Goal: Answer question/provide support: Share knowledge or assist other users

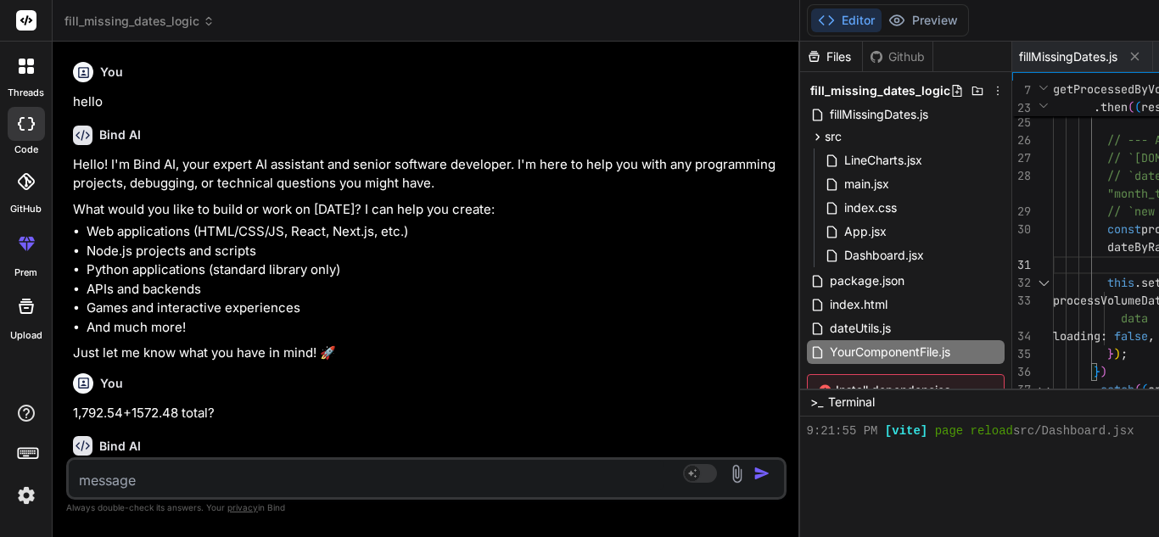
scroll to position [6078, 0]
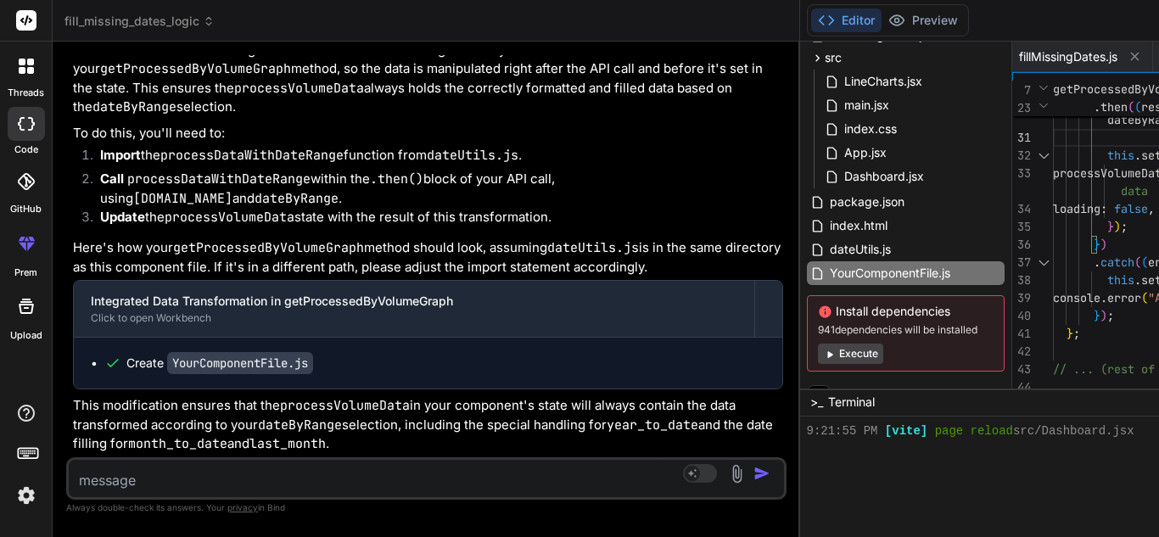
click at [192, 473] on textarea at bounding box center [367, 475] width 596 height 31
paste textarea "{ "success": true, "data": { "Worked": [], "Enterted": [ { "count": "39", "curr…"
type textarea "{ "success": true, "data": { "Worked": [], "Enterted": [ { "count": "39", "curr…"
type textarea "x"
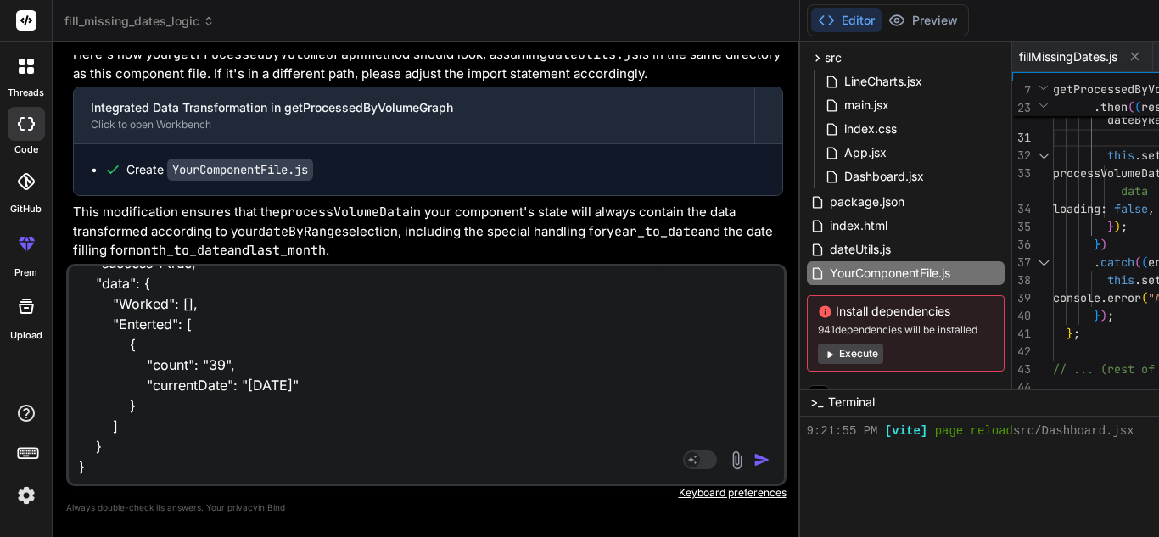
type textarea "{ "success": true, "data": { "Worked": [], "Enterted": [ { "count": "39", "curr…"
type textarea "x"
type textarea "{ "success": true, "data": { "Worked": [], "Enterted": [ { "count": "39", "curr…"
type textarea "x"
type textarea "{ "success": true, "data": { "Worked": [], "Enterted": [ { "count": "39", "curr…"
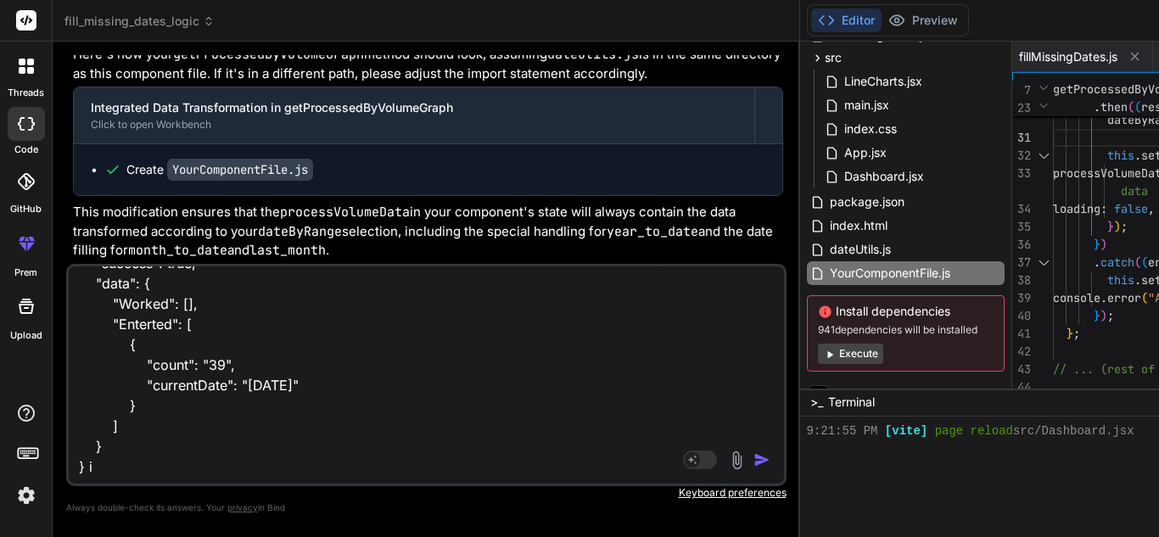
type textarea "x"
type textarea "{ "success": true, "data": { "Worked": [], "Enterted": [ { "count": "39", "curr…"
type textarea "x"
type textarea "{ "success": true, "data": { "Worked": [], "Enterted": [ { "count": "39", "curr…"
type textarea "x"
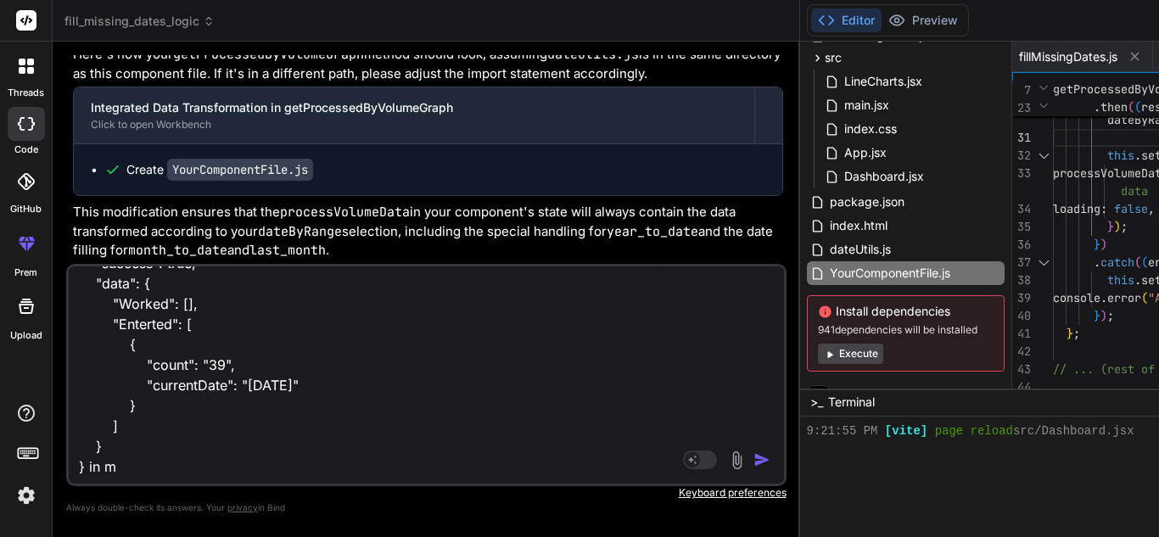
type textarea "{ "success": true, "data": { "Worked": [], "Enterted": [ { "count": "39", "curr…"
type textarea "x"
type textarea "{ "success": true, "data": { "Worked": [], "Enterted": [ { "count": "39", "curr…"
type textarea "x"
type textarea "{ "success": true, "data": { "Worked": [], "Enterted": [ { "count": "39", "curr…"
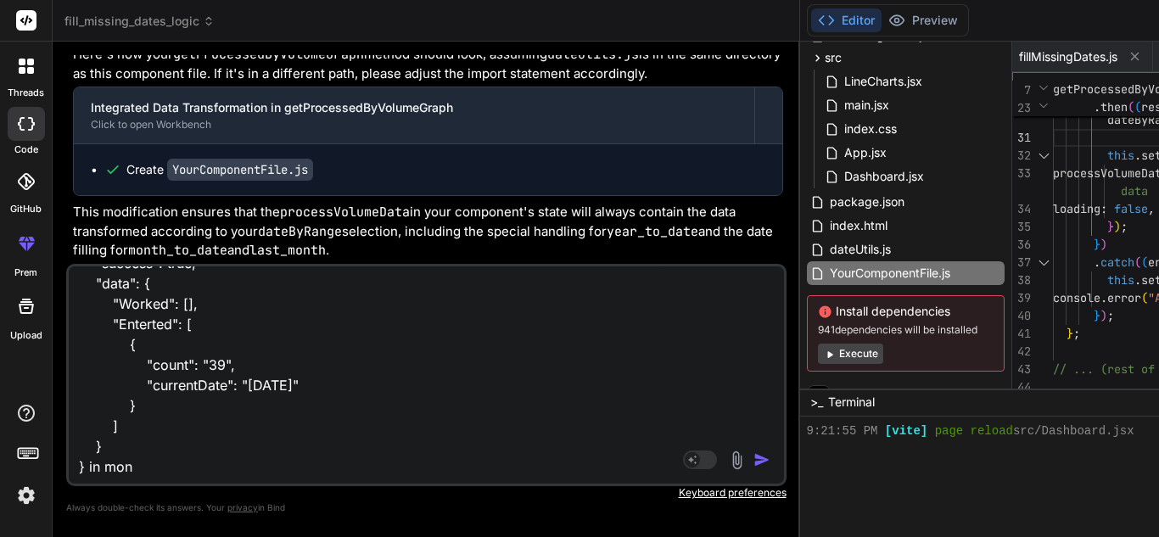
type textarea "x"
type textarea "{ "success": true, "data": { "Worked": [], "Enterted": [ { "count": "39", "curr…"
type textarea "x"
type textarea "{ "success": true, "data": { "Worked": [], "Enterted": [ { "count": "39", "curr…"
type textarea "x"
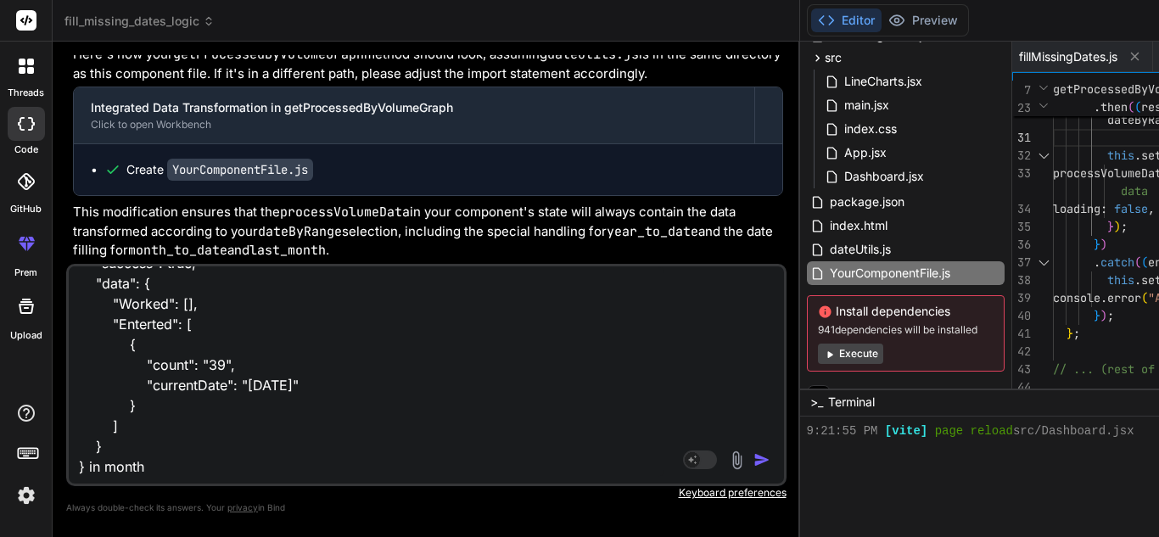
type textarea "{ "success": true, "data": { "Worked": [], "Enterted": [ { "count": "39", "curr…"
type textarea "x"
type textarea "{ "success": true, "data": { "Worked": [], "Enterted": [ { "count": "39", "curr…"
type textarea "x"
type textarea "{ "success": true, "data": { "Worked": [], "Enterted": [ { "count": "39", "curr…"
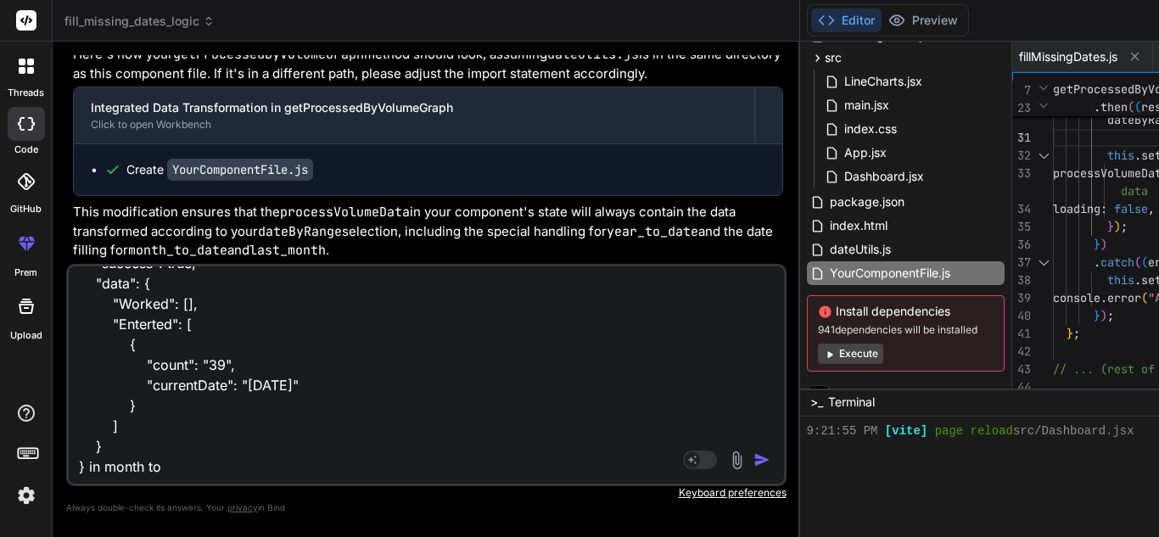
type textarea "x"
type textarea "{ "success": true, "data": { "Worked": [], "Enterted": [ { "count": "39", "curr…"
type textarea "x"
type textarea "{ "success": true, "data": { "Worked": [], "Enterted": [ { "count": "39", "curr…"
type textarea "x"
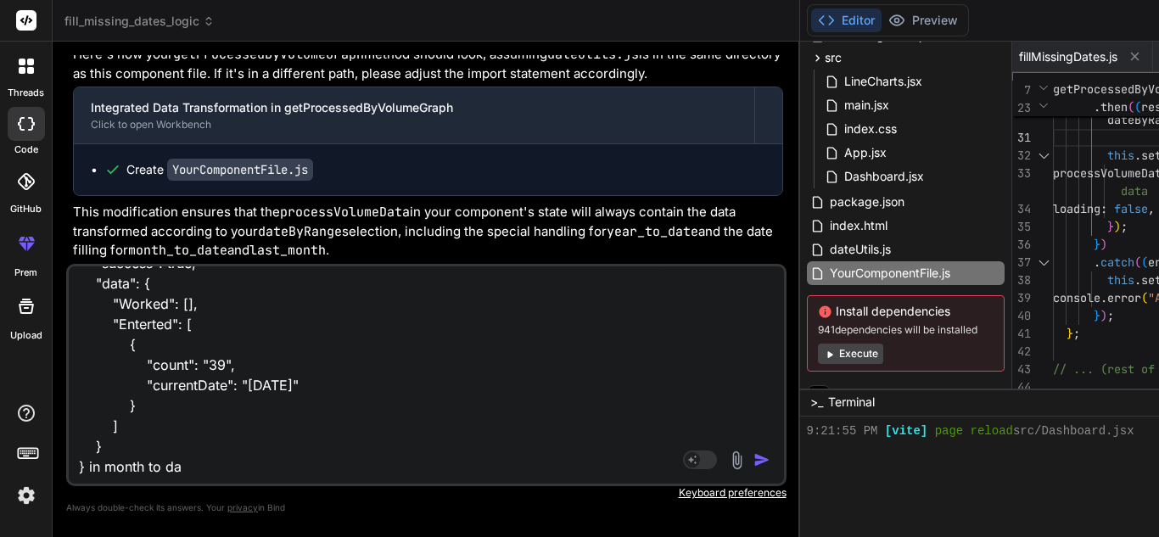
type textarea "{ "success": true, "data": { "Worked": [], "Enterted": [ { "count": "39", "curr…"
type textarea "x"
type textarea "{ "success": true, "data": { "Worked": [], "Enterted": [ { "count": "39", "curr…"
type textarea "x"
type textarea "{ "success": true, "data": { "Worked": [], "Enterted": [ { "count": "39", "curr…"
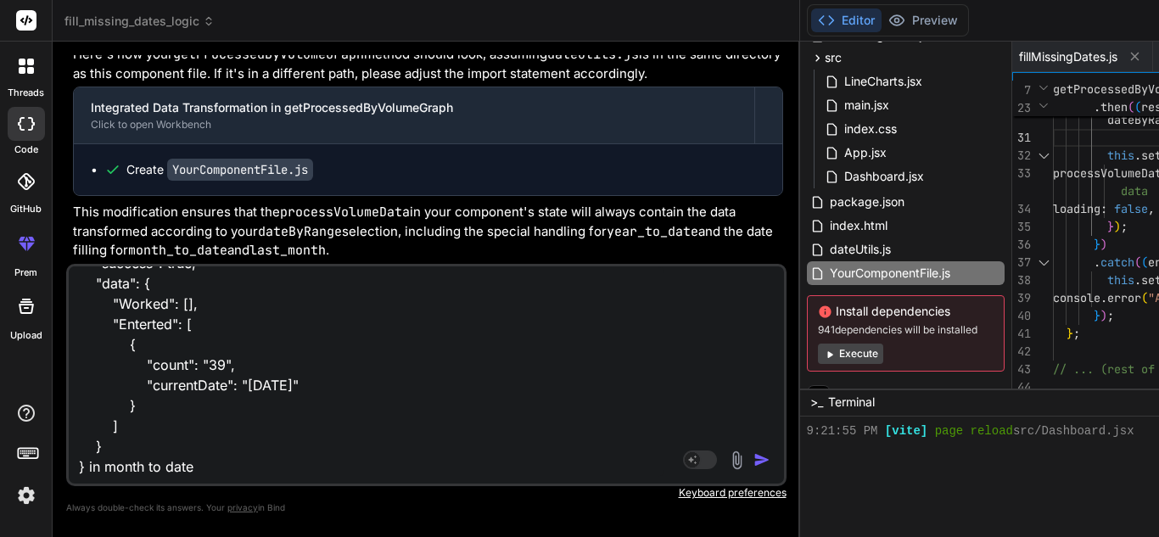
type textarea "x"
type textarea "{ "success": true, "data": { "Worked": [], "Enterted": [ { "count": "39", "curr…"
type textarea "x"
type textarea "{ "success": true, "data": { "Worked": [], "Enterted": [ { "count": "39", "curr…"
type textarea "x"
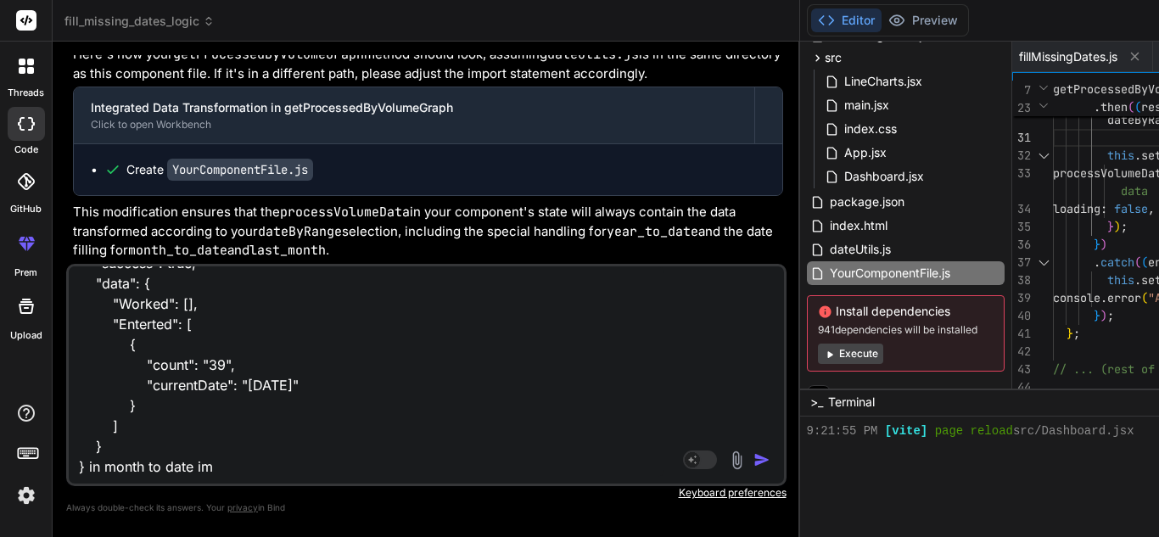
type textarea "{ "success": true, "data": { "Worked": [], "Enterted": [ { "count": "39", "curr…"
type textarea "x"
type textarea "{ "success": true, "data": { "Worked": [], "Enterted": [ { "count": "39", "curr…"
type textarea "x"
type textarea "{ "success": true, "data": { "Worked": [], "Enterted": [ { "count": "39", "curr…"
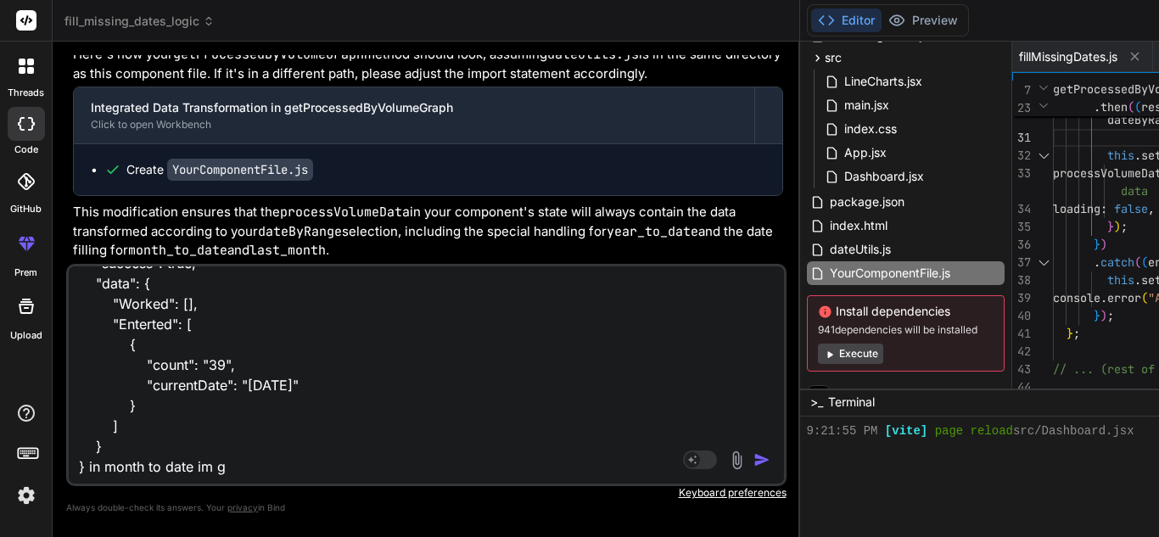
type textarea "x"
type textarea "{ "success": true, "data": { "Worked": [], "Enterted": [ { "count": "39", "curr…"
type textarea "x"
type textarea "{ "success": true, "data": { "Worked": [], "Enterted": [ { "count": "39", "curr…"
type textarea "x"
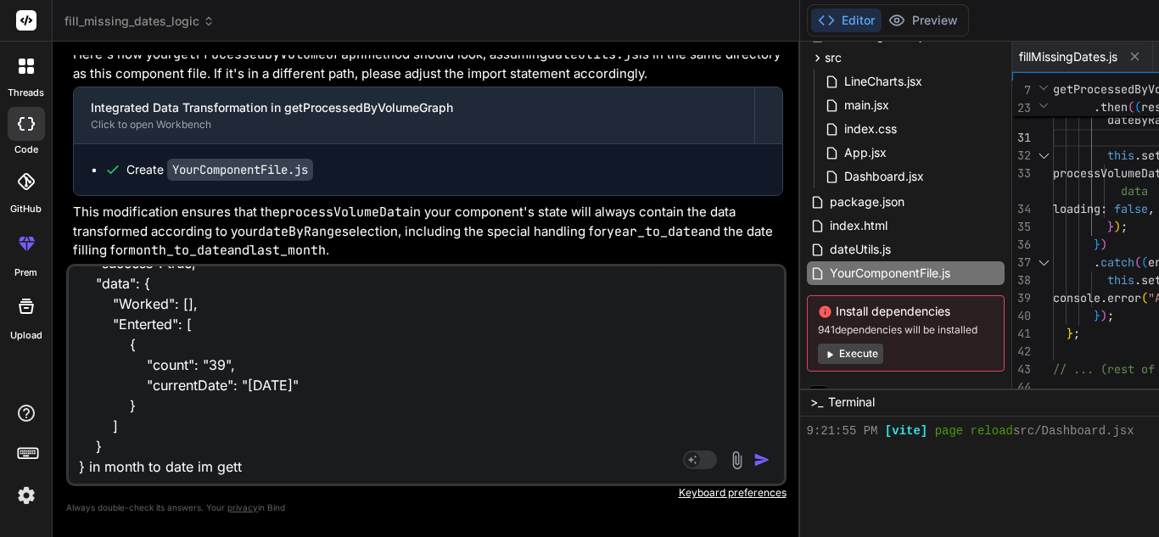
type textarea "{ "success": true, "data": { "Worked": [], "Enterted": [ { "count": "39", "curr…"
type textarea "x"
type textarea "{ "success": true, "data": { "Worked": [], "Enterted": [ { "count": "39", "curr…"
type textarea "x"
type textarea "{ "success": true, "data": { "Worked": [], "Enterted": [ { "count": "39", "curr…"
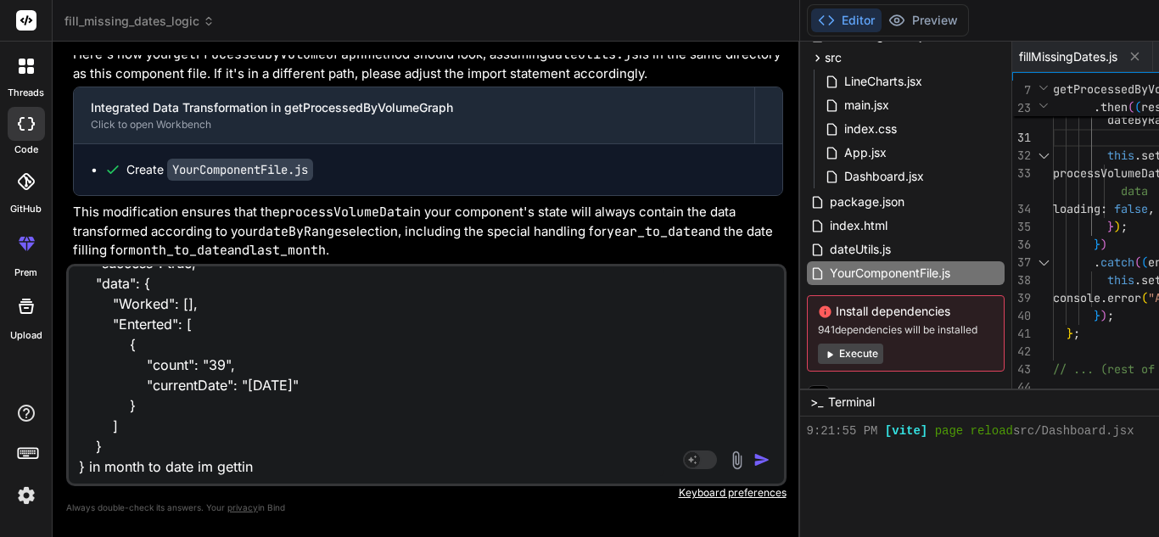
type textarea "x"
type textarea "{ "success": true, "data": { "Worked": [], "Enterted": [ { "count": "39", "curr…"
type textarea "x"
type textarea "{ "success": true, "data": { "Worked": [], "Enterted": [ { "count": "39", "curr…"
type textarea "x"
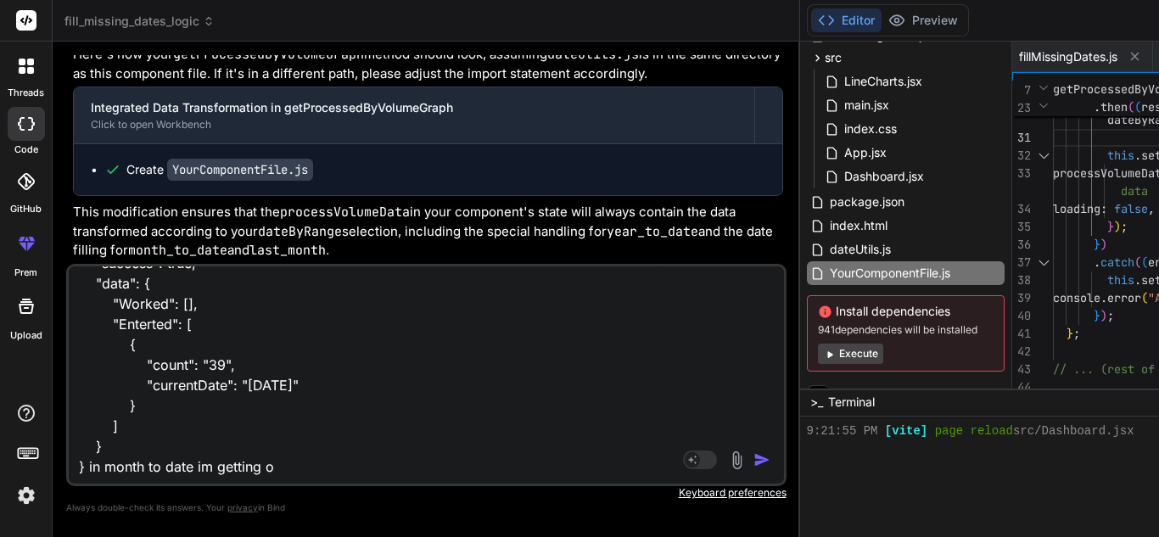
type textarea "{ "success": true, "data": { "Worked": [], "Enterted": [ { "count": "39", "curr…"
type textarea "x"
type textarea "{ "success": true, "data": { "Worked": [], "Enterted": [ { "count": "39", "curr…"
type textarea "x"
type textarea "{ "success": true, "data": { "Worked": [], "Enterted": [ { "count": "39", "curr…"
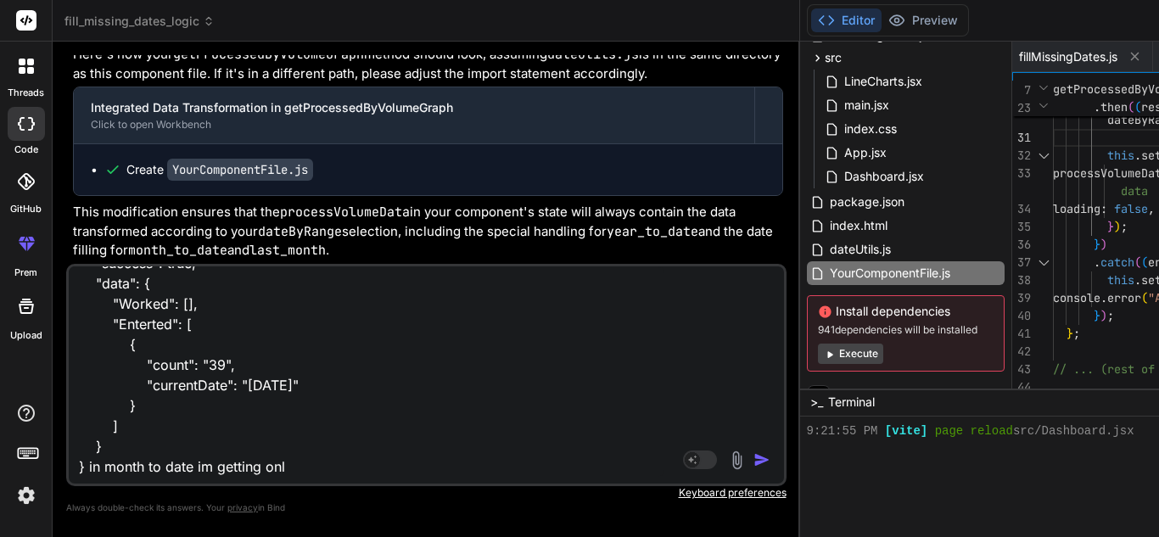
type textarea "x"
type textarea "{ "success": true, "data": { "Worked": [], "Enterted": [ { "count": "39", "curr…"
type textarea "x"
type textarea "{ "success": true, "data": { "Worked": [], "Enterted": [ { "count": "39", "curr…"
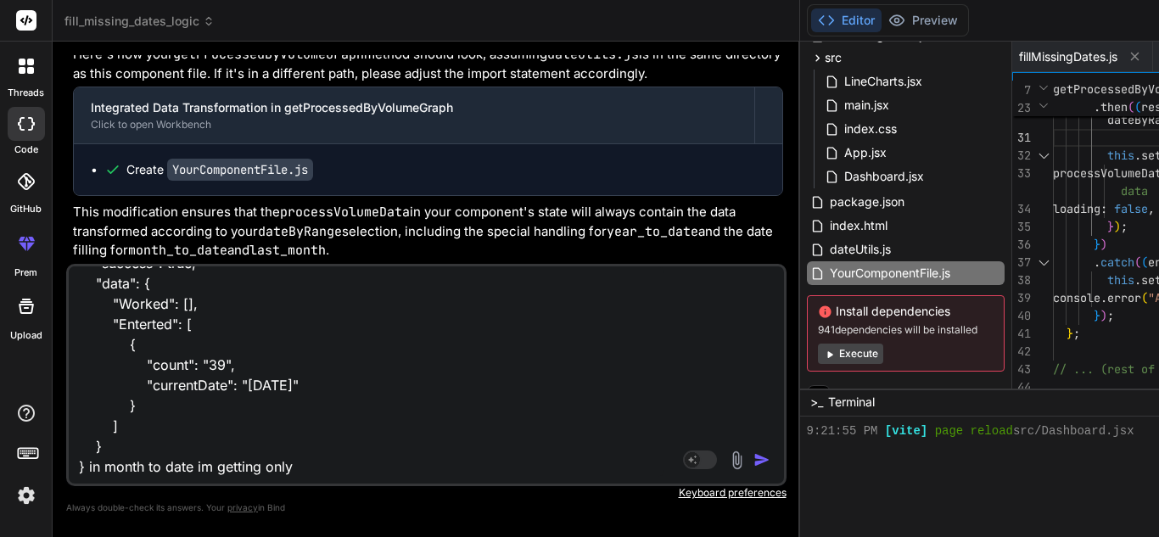
type textarea "x"
type textarea "{ "success": true, "data": { "Worked": [], "Enterted": [ { "count": "39", "curr…"
type textarea "x"
type textarea "{ "success": true, "data": { "Worked": [], "Enterted": [ { "count": "39", "curr…"
type textarea "x"
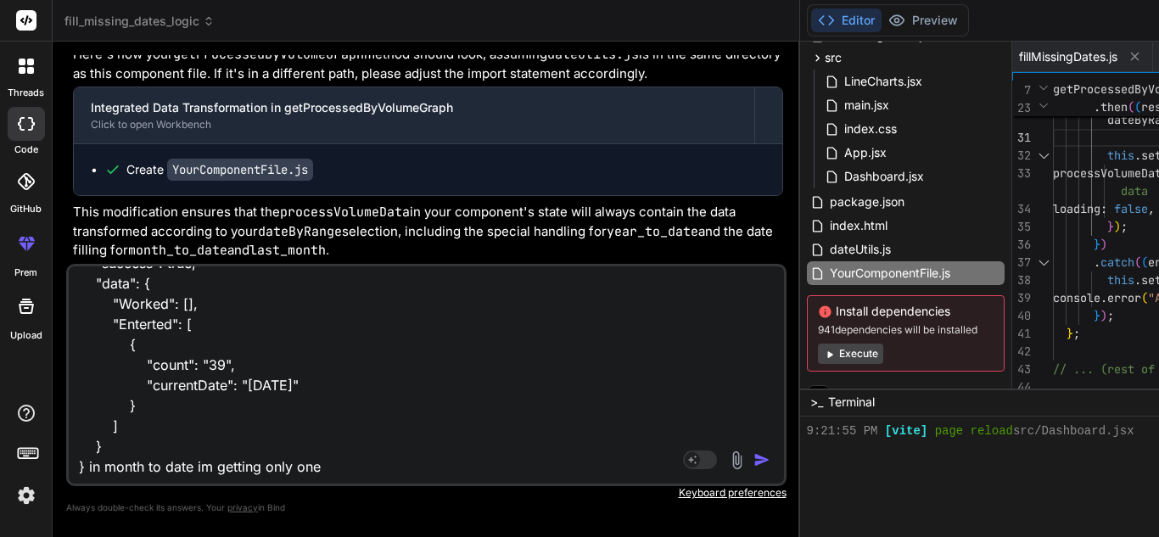
type textarea "{ "success": true, "data": { "Worked": [], "Enterted": [ { "count": "39", "curr…"
type textarea "x"
type textarea "{ "success": true, "data": { "Worked": [], "Enterted": [ { "count": "39", "curr…"
type textarea "x"
type textarea "{ "success": true, "data": { "Worked": [], "Enterted": [ { "count": "39", "curr…"
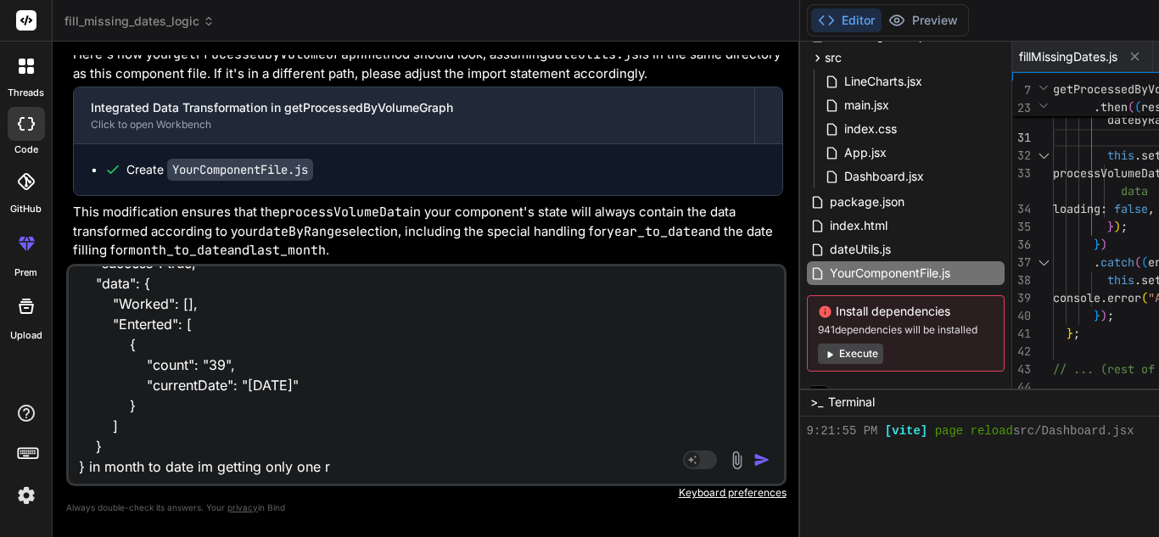
type textarea "x"
type textarea "{ "success": true, "data": { "Worked": [], "Enterted": [ { "count": "39", "curr…"
type textarea "x"
type textarea "{ "success": true, "data": { "Worked": [], "Enterted": [ { "count": "39", "curr…"
type textarea "x"
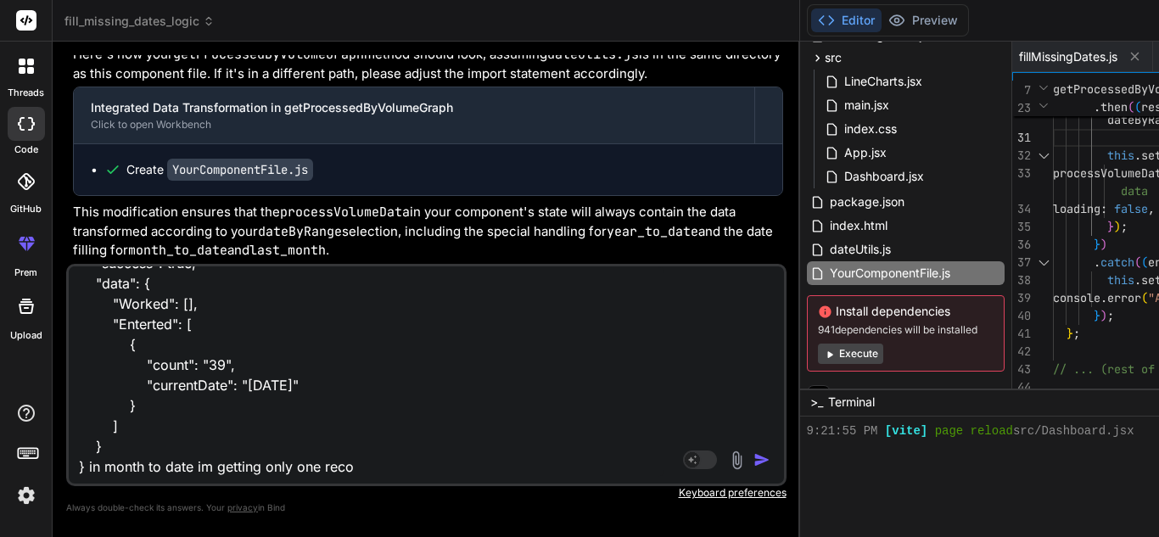
type textarea "{ "success": true, "data": { "Worked": [], "Enterted": [ { "count": "39", "curr…"
type textarea "x"
type textarea "{ "success": true, "data": { "Worked": [], "Enterted": [ { "count": "39", "curr…"
type textarea "x"
type textarea "{ "success": true, "data": { "Worked": [], "Enterted": [ { "count": "39", "curr…"
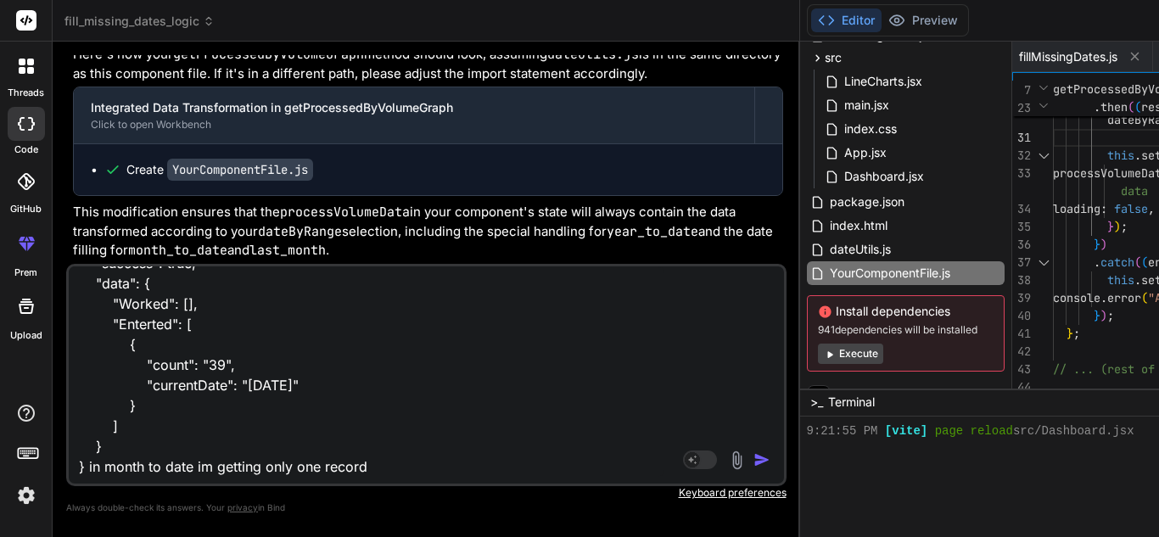
type textarea "x"
type textarea "{ "success": true, "data": { "Worked": [], "Enterted": [ { "count": "39", "curr…"
type textarea "x"
type textarea "{ "success": true, "data": { "Worked": [], "Enterted": [ { "count": "39", "curr…"
type textarea "x"
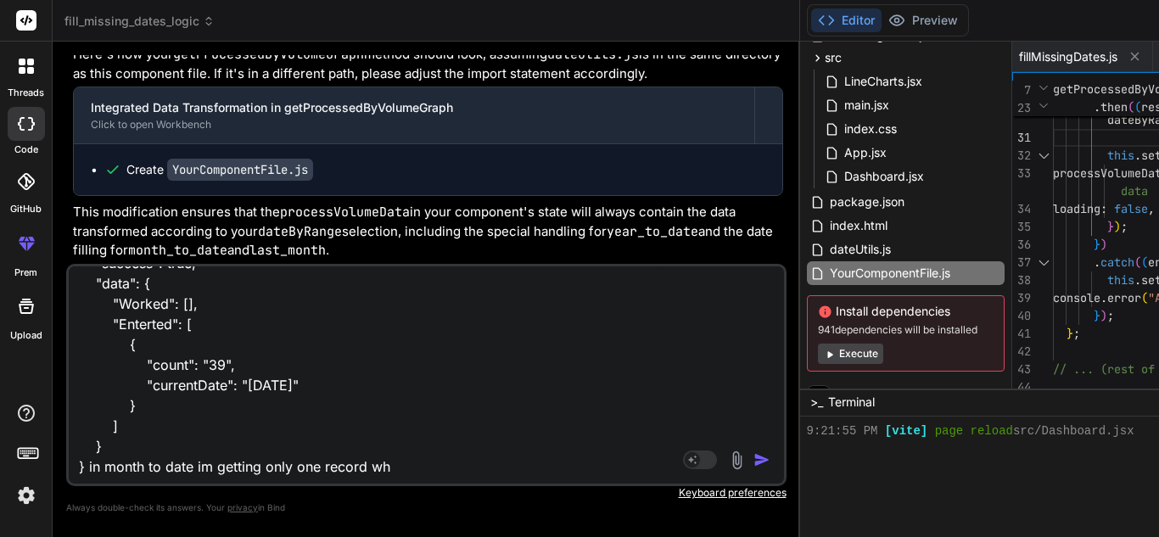
type textarea "{ "success": true, "data": { "Worked": [], "Enterted": [ { "count": "39", "curr…"
type textarea "x"
type textarea "{ "success": true, "data": { "Worked": [], "Enterted": [ { "count": "39", "curr…"
type textarea "x"
type textarea "{ "success": true, "data": { "Worked": [], "Enterted": [ { "count": "39", "curr…"
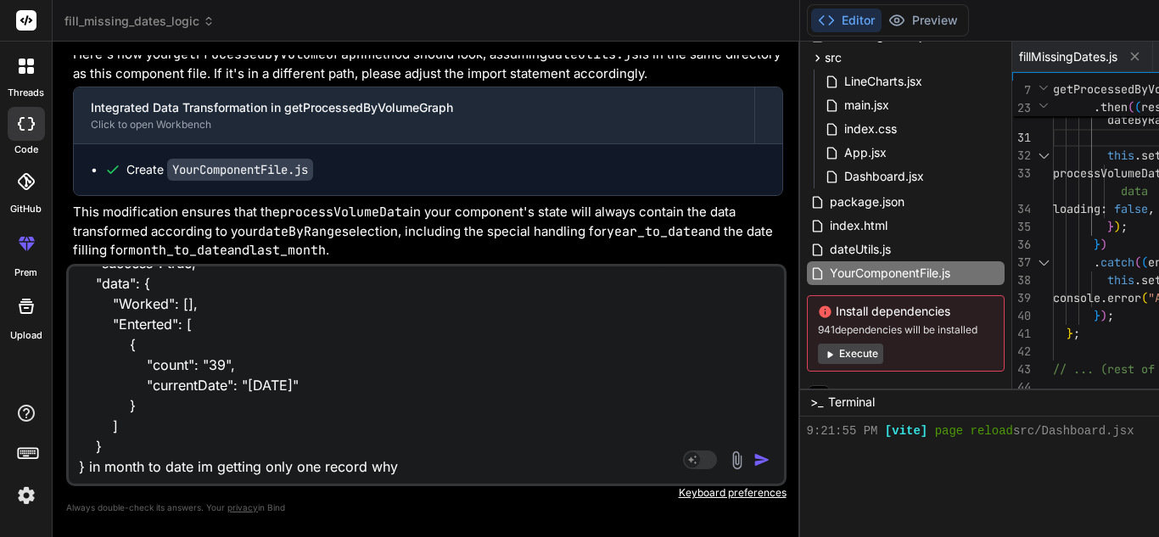
type textarea "x"
type textarea "{ "success": true, "data": { "Worked": [], "Enterted": [ { "count": "39", "curr…"
type textarea "x"
type textarea "{ "success": true, "data": { "Worked": [], "Enterted": [ { "count": "39", "curr…"
type textarea "x"
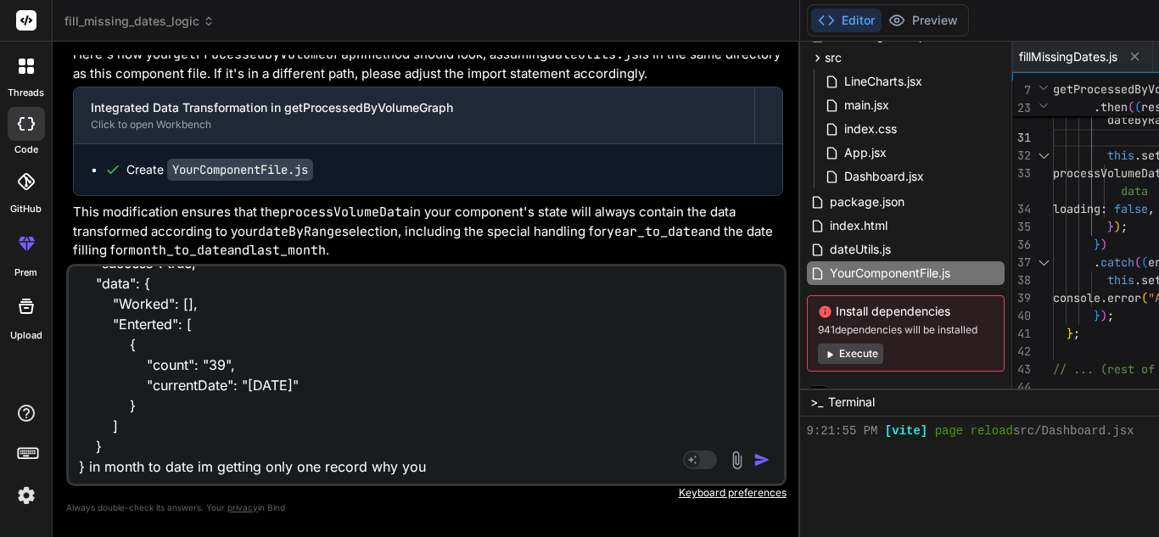
type textarea "{ "success": true, "data": { "Worked": [], "Enterted": [ { "count": "39", "curr…"
type textarea "x"
type textarea "{ "success": true, "data": { "Worked": [], "Enterted": [ { "count": "39", "curr…"
type textarea "x"
type textarea "{ "success": true, "data": { "Worked": [], "Enterted": [ { "count": "39", "curr…"
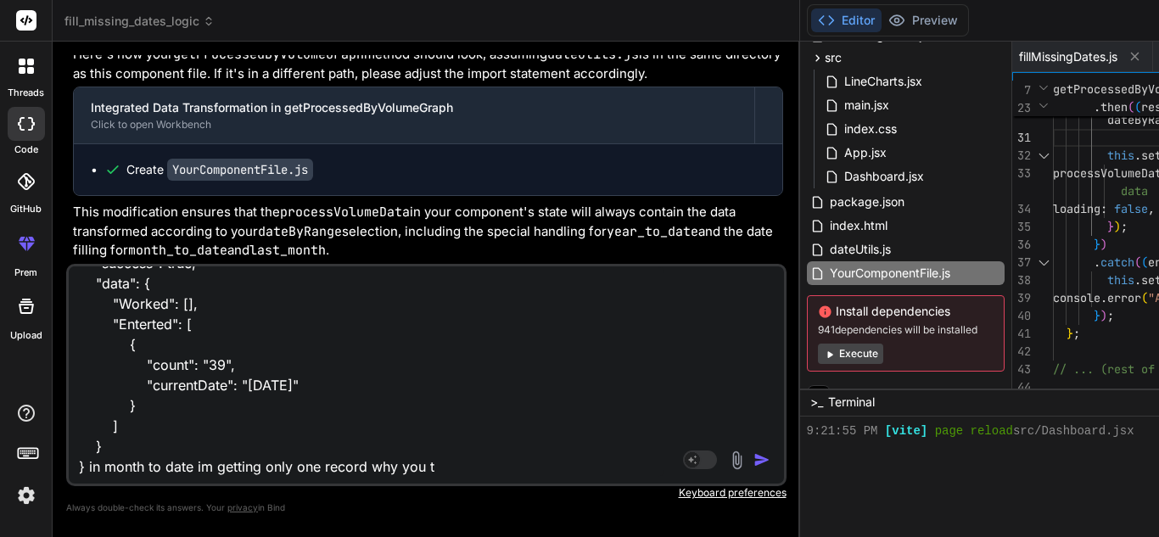
type textarea "x"
type textarea "{ "success": true, "data": { "Worked": [], "Enterted": [ { "count": "39", "curr…"
type textarea "x"
type textarea "{ "success": true, "data": { "Worked": [], "Enterted": [ { "count": "39", "curr…"
type textarea "x"
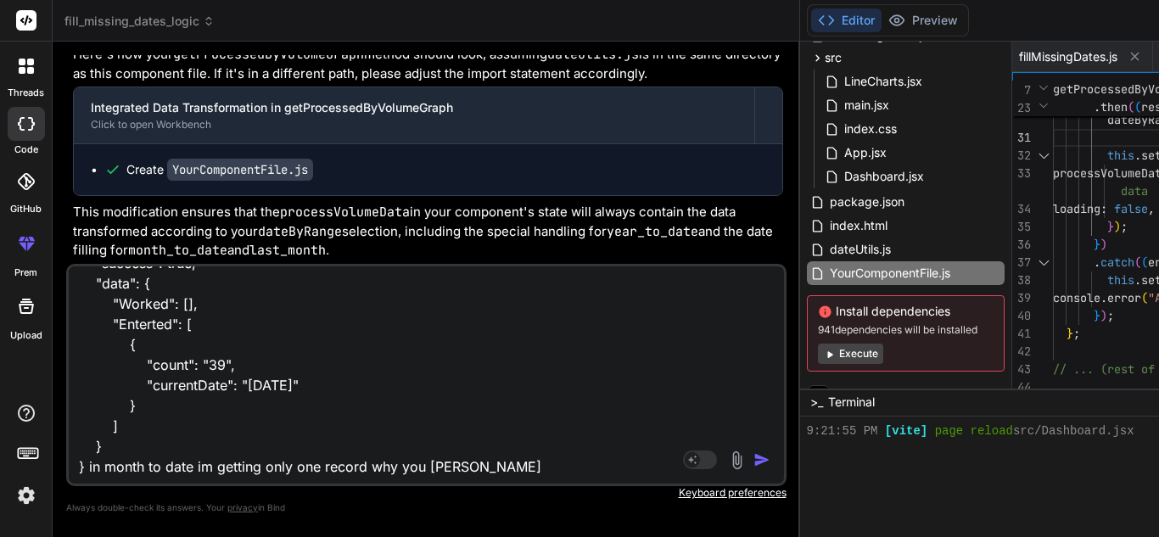
type textarea "{ "success": true, "data": { "Worked": [], "Enterted": [ { "count": "39", "curr…"
type textarea "x"
type textarea "{ "success": true, "data": { "Worked": [], "Enterted": [ { "count": "39", "curr…"
type textarea "x"
type textarea "{ "success": true, "data": { "Worked": [], "Enterted": [ { "count": "39", "curr…"
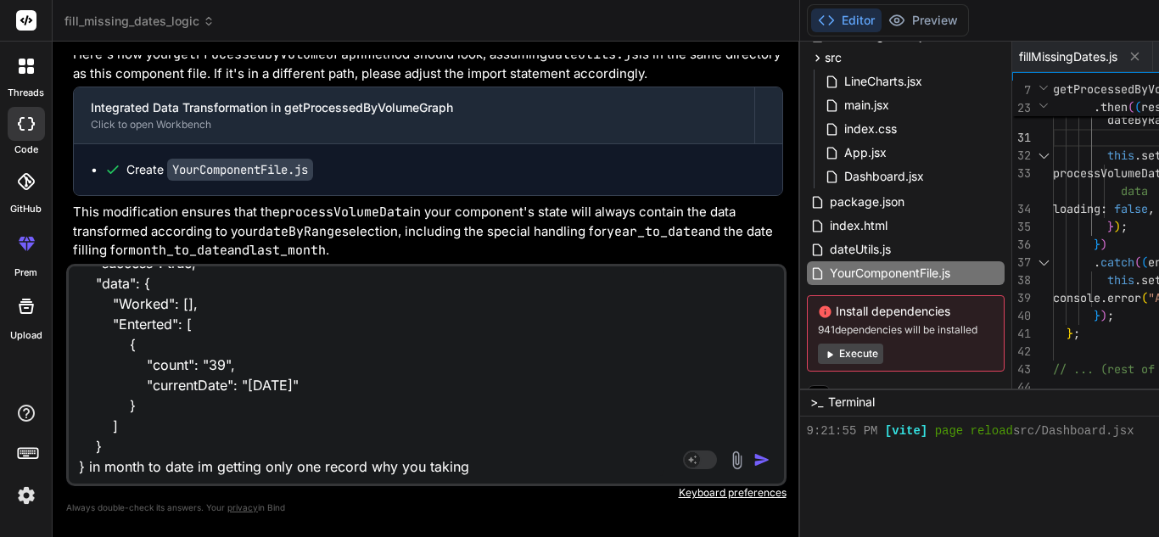
type textarea "x"
type textarea "{ "success": true, "data": { "Worked": [], "Enterted": [ { "count": "39", "curr…"
type textarea "x"
type textarea "{ "success": true, "data": { "Worked": [], "Enterted": [ { "count": "39", "curr…"
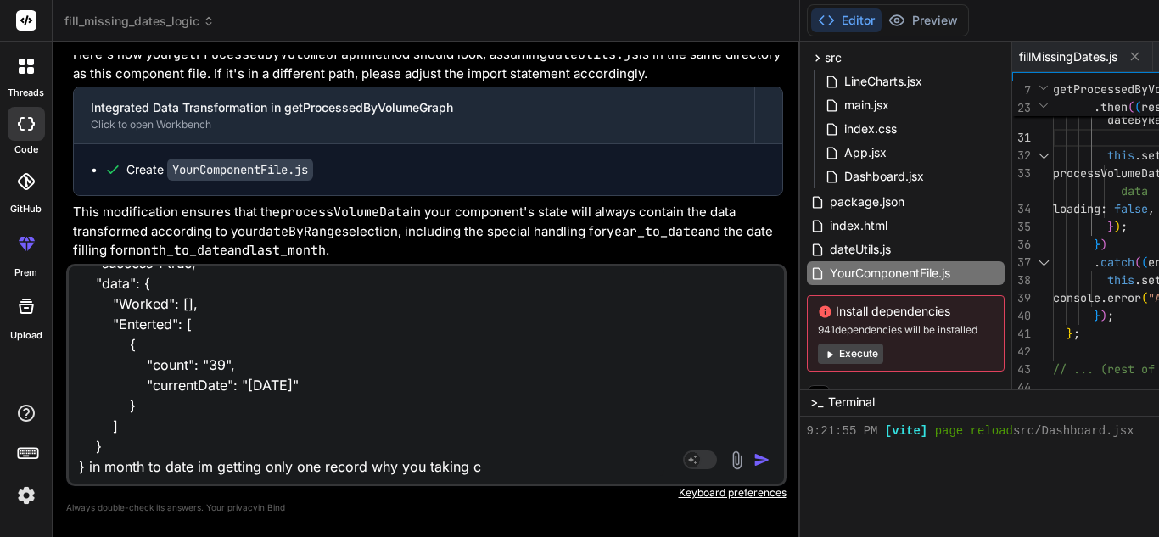
type textarea "x"
type textarea "{ "success": true, "data": { "Worked": [], "Enterted": [ { "count": "39", "curr…"
type textarea "x"
type textarea "{ "success": true, "data": { "Worked": [], "Enterted": [ { "count": "39", "curr…"
type textarea "x"
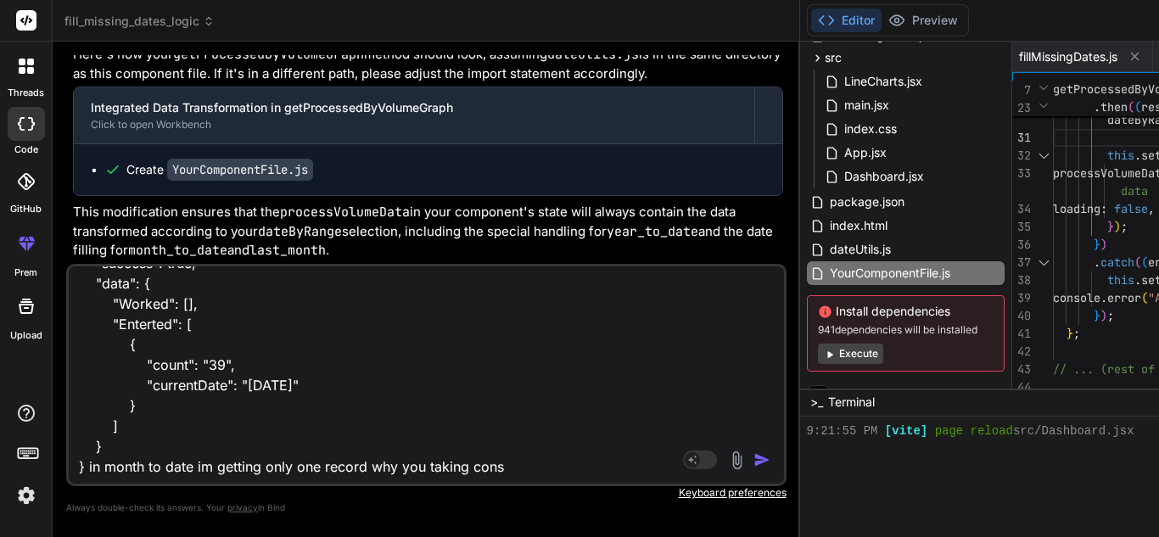
type textarea "{ "success": true, "data": { "Worked": [], "Enterted": [ { "count": "39", "curr…"
type textarea "x"
type textarea "{ "success": true, "data": { "Worked": [], "Enterted": [ { "count": "39", "curr…"
type textarea "x"
type textarea "{ "success": true, "data": { "Worked": [], "Enterted": [ { "count": "39", "curr…"
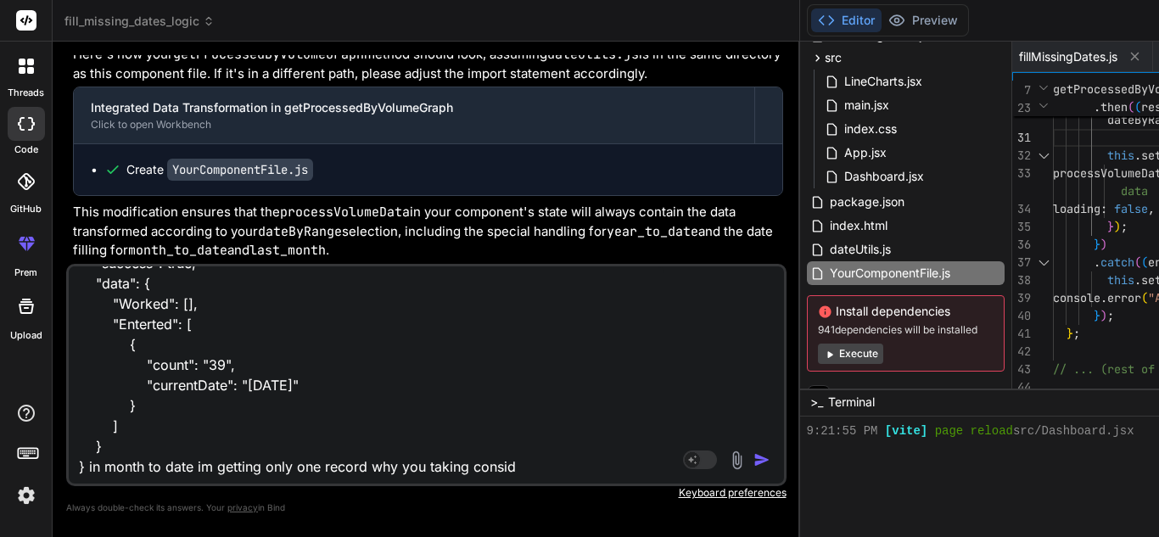
type textarea "x"
type textarea "{ "success": true, "data": { "Worked": [], "Enterted": [ { "count": "39", "curr…"
type textarea "x"
type textarea "{ "success": true, "data": { "Worked": [], "Enterted": [ { "count": "39", "curr…"
type textarea "x"
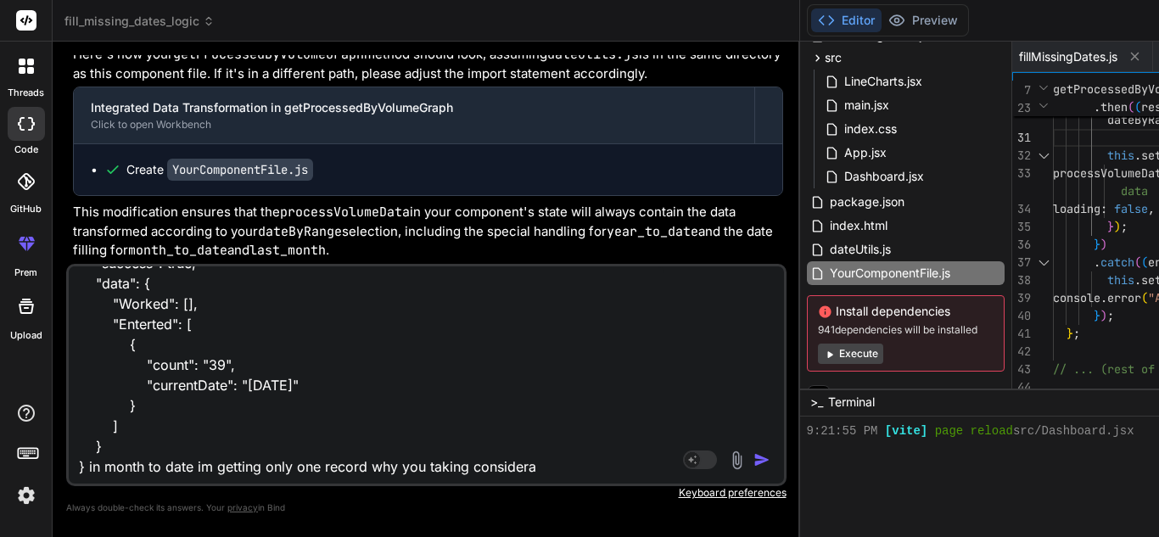
type textarea "{ "success": true, "data": { "Worked": [], "Enterted": [ { "count": "39", "curr…"
type textarea "x"
type textarea "{ "success": true, "data": { "Worked": [], "Enterted": [ { "count": "39", "curr…"
type textarea "x"
type textarea "{ "success": true, "data": { "Worked": [], "Enterted": [ { "count": "39", "curr…"
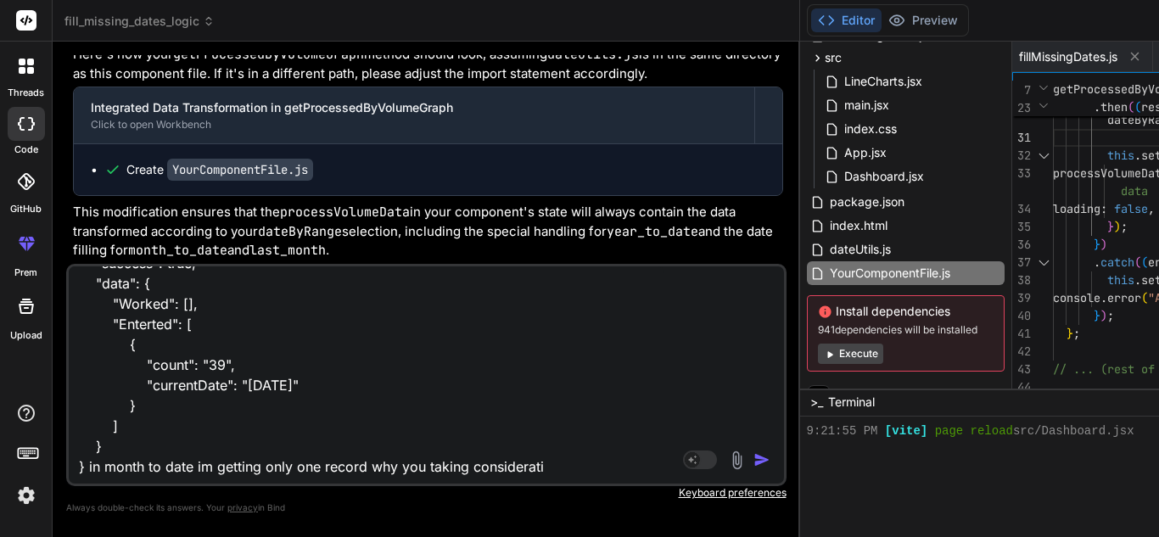
type textarea "x"
type textarea "{ "success": true, "data": { "Worked": [], "Enterted": [ { "count": "39", "curr…"
type textarea "x"
type textarea "{ "success": true, "data": { "Worked": [], "Enterted": [ { "count": "39", "curr…"
type textarea "x"
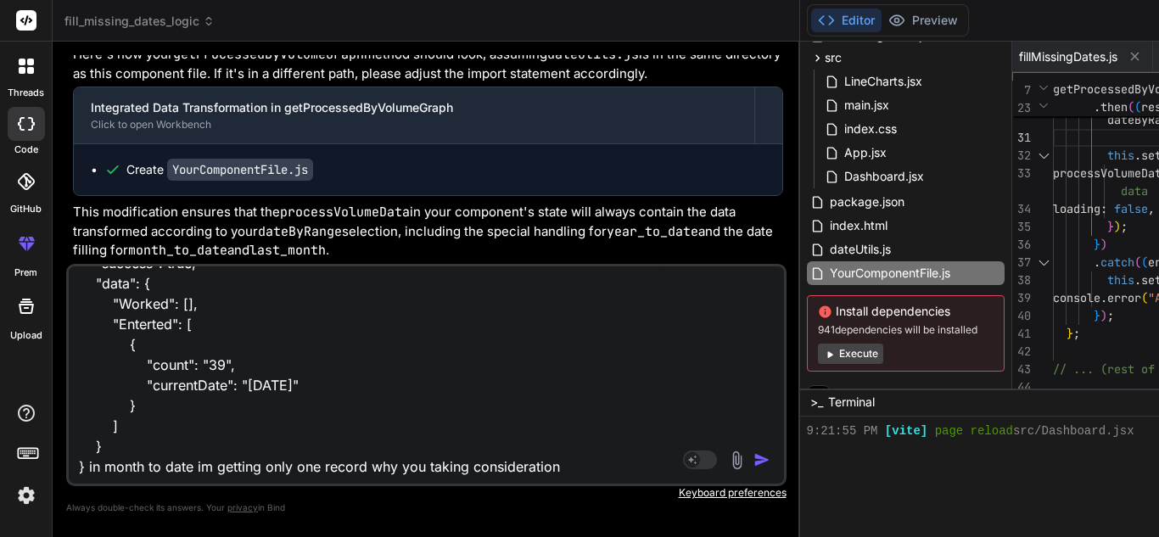
type textarea "{ "success": true, "data": { "Worked": [], "Enterted": [ { "count": "39", "curr…"
type textarea "x"
type textarea "{ "success": true, "data": { "Worked": [], "Enterted": [ { "count": "39", "curr…"
type textarea "x"
type textarea "{ "success": true, "data": { "Worked": [], "Enterted": [ { "count": "39", "curr…"
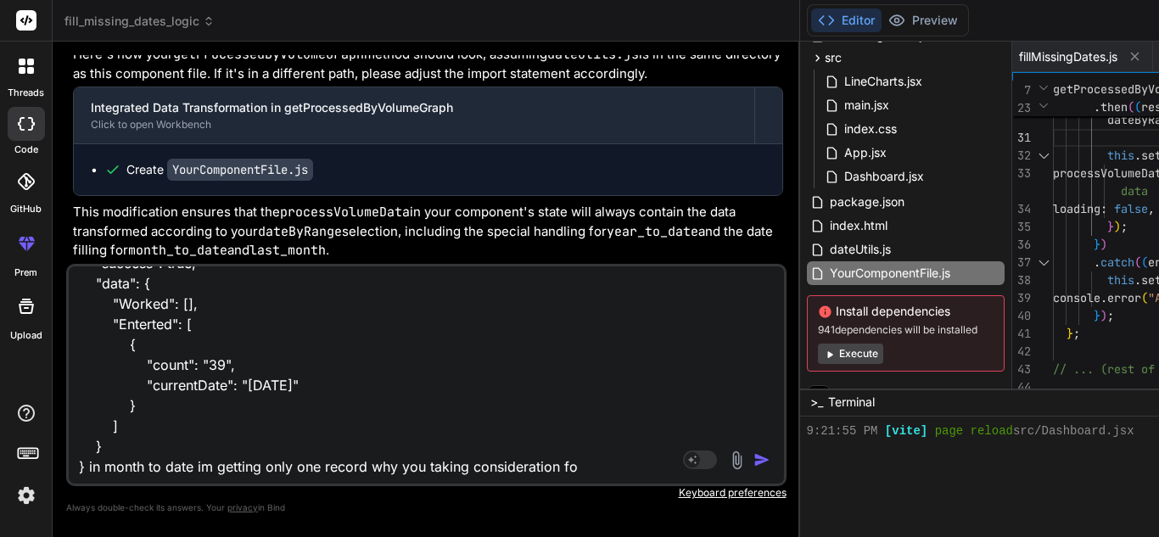
type textarea "x"
type textarea "{ "success": true, "data": { "Worked": [], "Enterted": [ { "count": "39", "curr…"
type textarea "x"
type textarea "{ "success": true, "data": { "Worked": [], "Enterted": [ { "count": "39", "curr…"
type textarea "x"
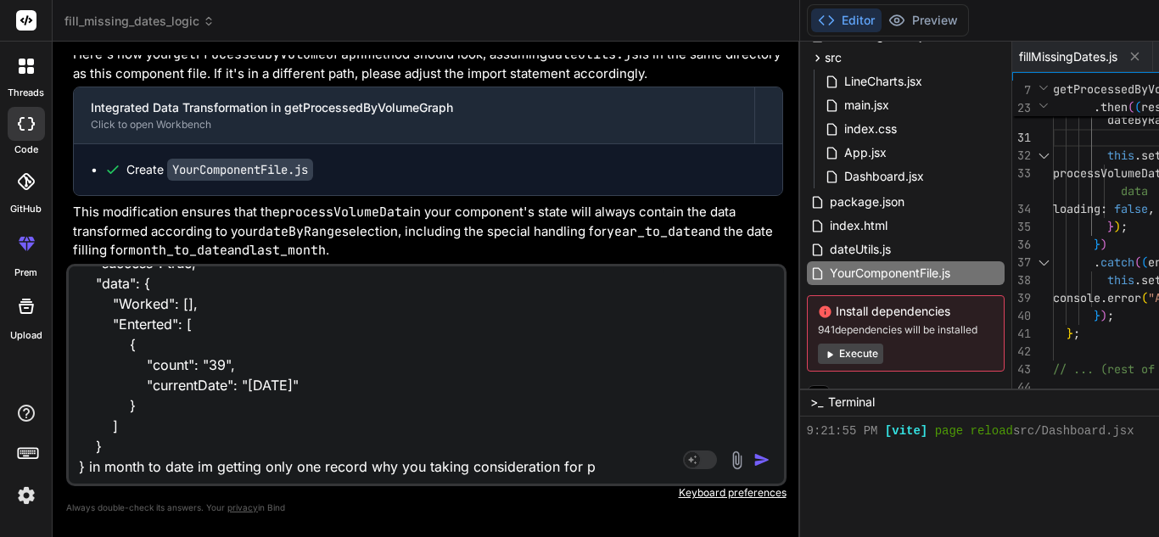
type textarea "{ "success": true, "data": { "Worked": [], "Enterted": [ { "count": "39", "curr…"
type textarea "x"
type textarea "{ "success": true, "data": { "Worked": [], "Enterted": [ { "count": "39", "curr…"
type textarea "x"
type textarea "{ "success": true, "data": { "Worked": [], "Enterted": [ { "count": "39", "curr…"
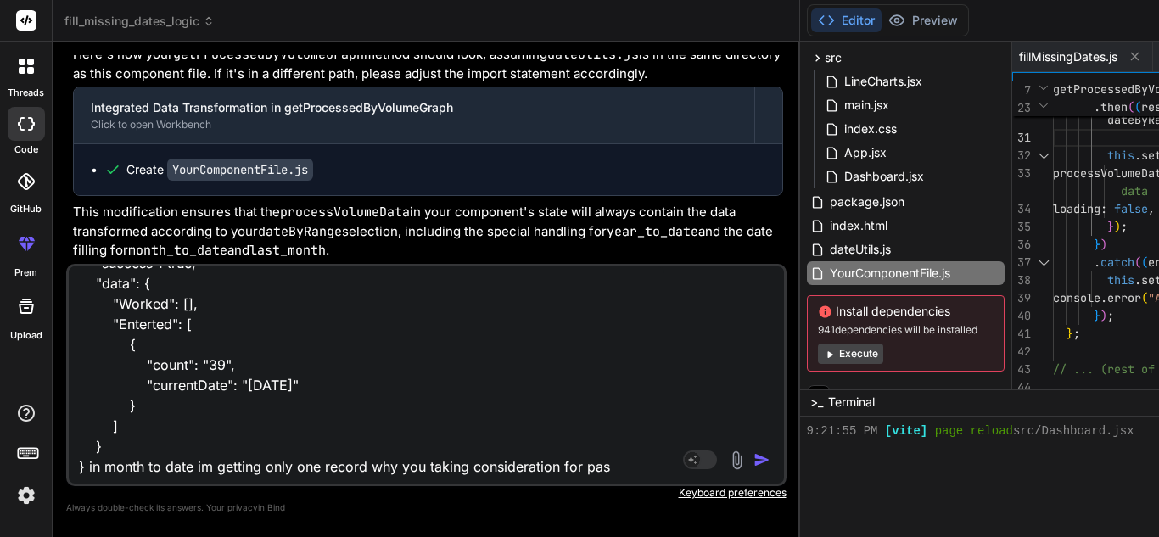
type textarea "x"
type textarea "{ "success": true, "data": { "Worked": [], "Enterted": [ { "count": "39", "curr…"
type textarea "x"
type textarea "{ "success": true, "data": { "Worked": [], "Enterted": [ { "count": "39", "curr…"
type textarea "x"
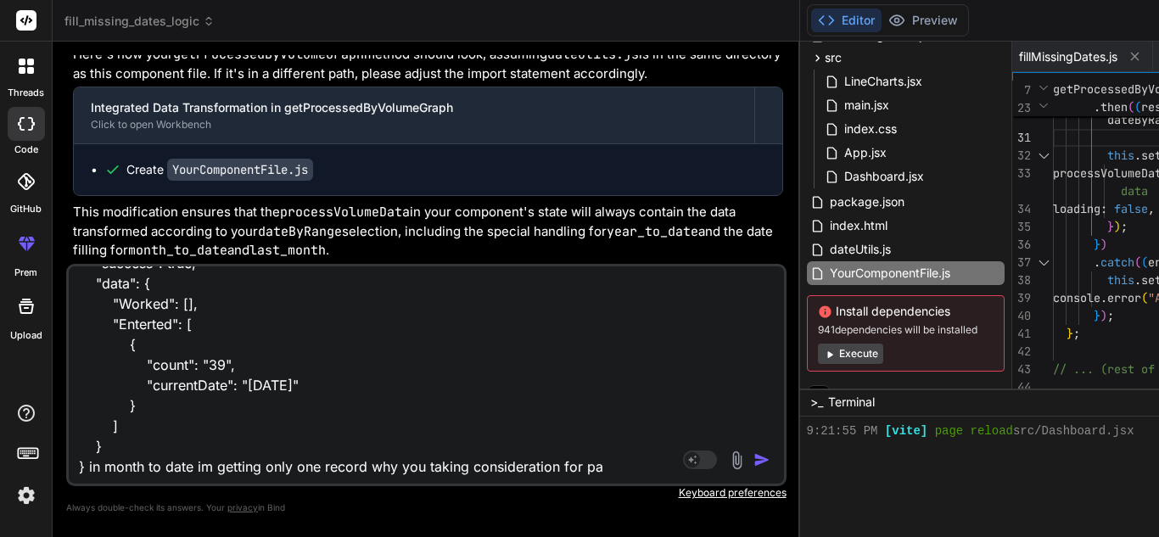
type textarea "{ "success": true, "data": { "Worked": [], "Enterted": [ { "count": "39", "curr…"
type textarea "x"
type textarea "{ "success": true, "data": { "Worked": [], "Enterted": [ { "count": "39", "curr…"
type textarea "x"
type textarea "{ "success": true, "data": { "Worked": [], "Enterted": [ { "count": "39", "curr…"
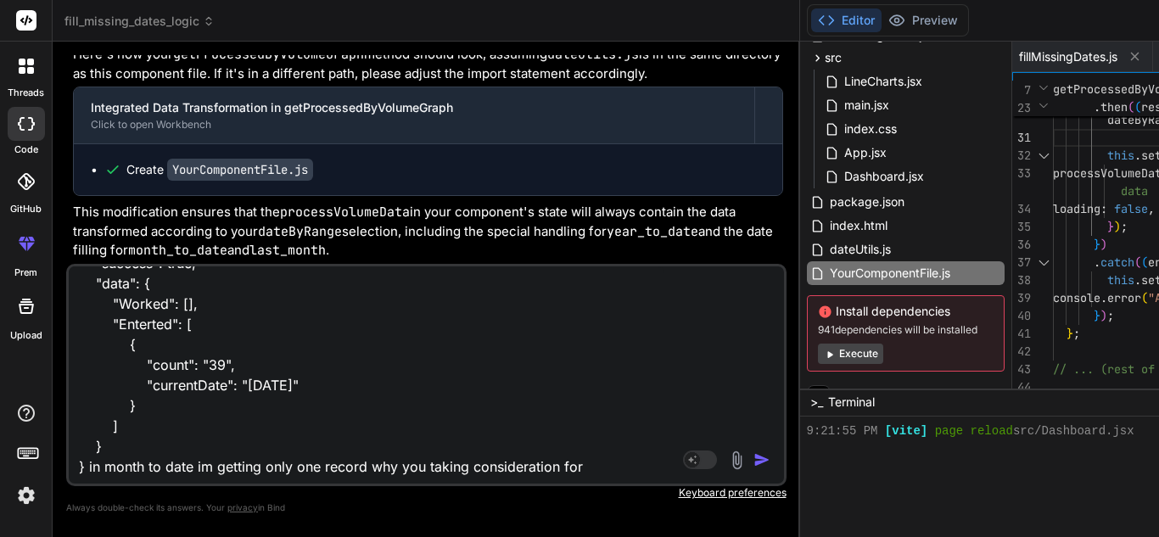
type textarea "x"
type textarea "{ "success": true, "data": { "Worked": [], "Enterted": [ { "count": "39", "curr…"
type textarea "x"
type textarea "{ "success": true, "data": { "Worked": [], "Enterted": [ { "count": "39", "curr…"
type textarea "x"
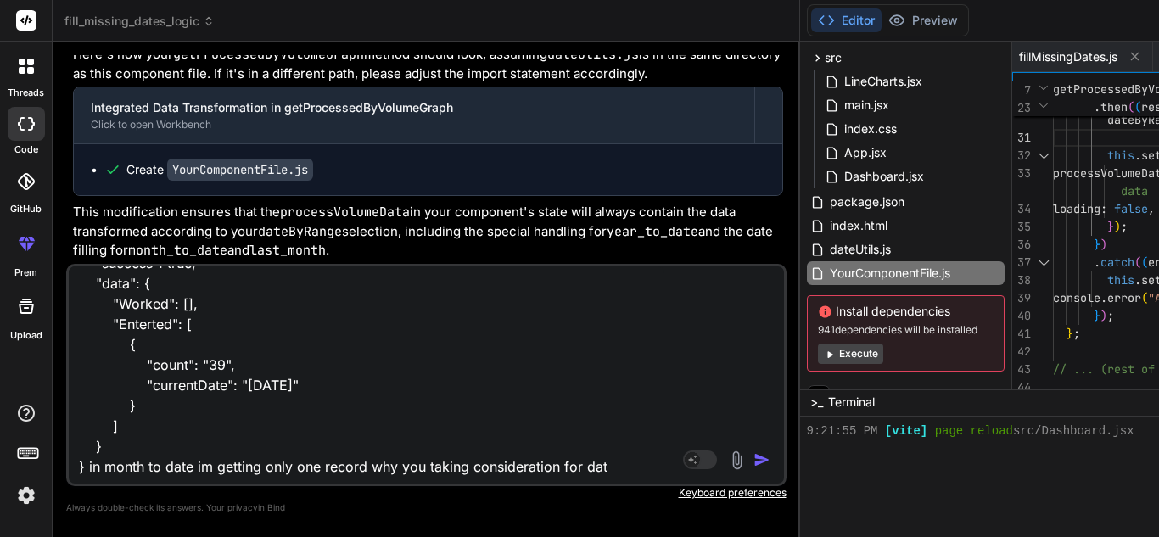
type textarea "{ "success": true, "data": { "Worked": [], "Enterted": [ { "count": "39", "curr…"
type textarea "x"
type textarea "{ "success": true, "data": { "Worked": [], "Enterted": [ { "count": "39", "curr…"
type textarea "x"
type textarea "{ "success": true, "data": { "Worked": [], "Enterted": [ { "count": "39", "curr…"
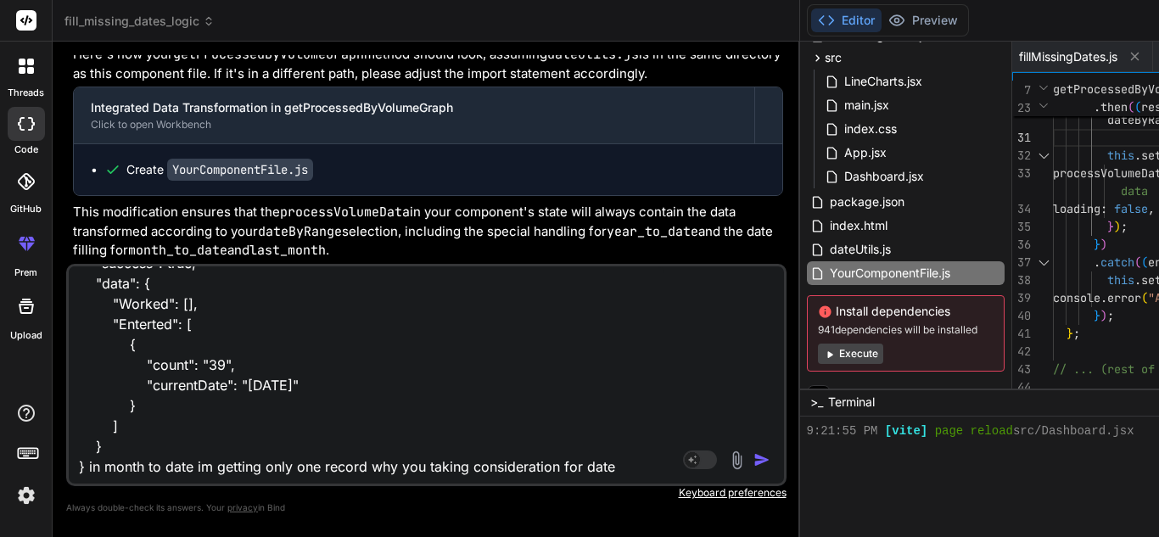
type textarea "x"
type textarea "{ "success": true, "data": { "Worked": [], "Enterted": [ { "count": "39", "curr…"
type textarea "x"
type textarea "{ "success": true, "data": { "Worked": [], "Enterted": [ { "count": "39", "curr…"
type textarea "x"
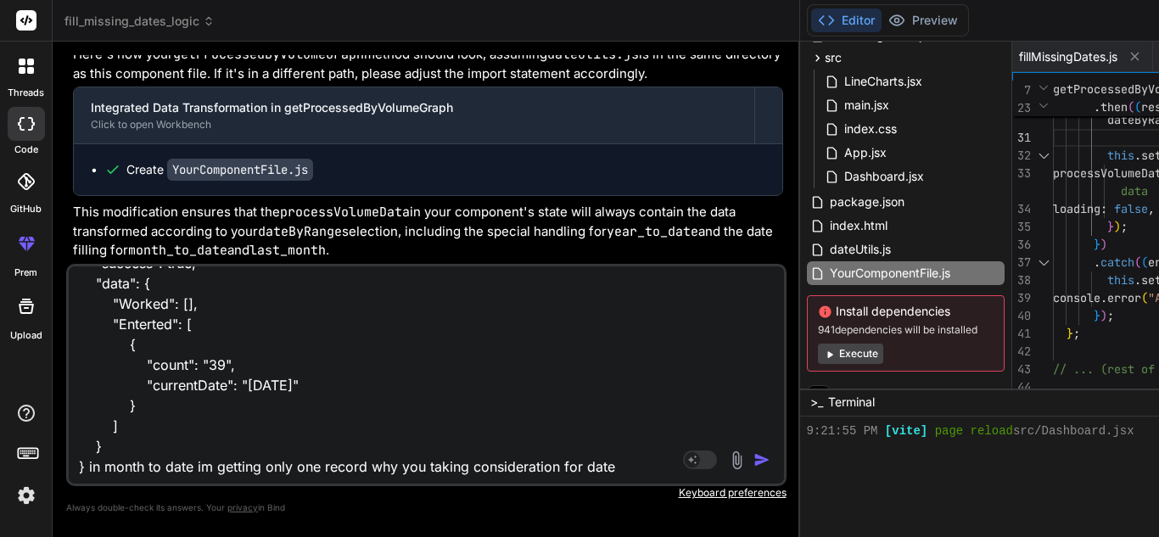
type textarea "{ "success": true, "data": { "Worked": [], "Enterted": [ { "count": "39", "curr…"
type textarea "x"
type textarea "{ "success": true, "data": { "Worked": [], "Enterted": [ { "count": "39", "curr…"
type textarea "x"
type textarea "{ "success": true, "data": { "Worked": [], "Enterted": [ { "count": "39", "curr…"
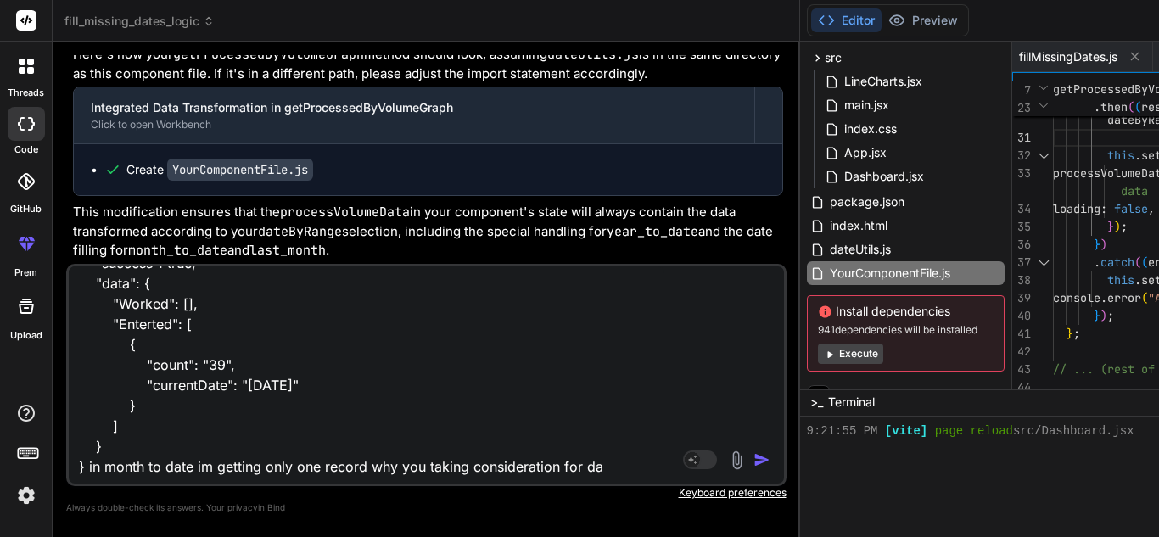
type textarea "x"
type textarea "{ "success": true, "data": { "Worked": [], "Enterted": [ { "count": "39", "curr…"
type textarea "x"
type textarea "{ "success": true, "data": { "Worked": [], "Enterted": [ { "count": "39", "curr…"
type textarea "x"
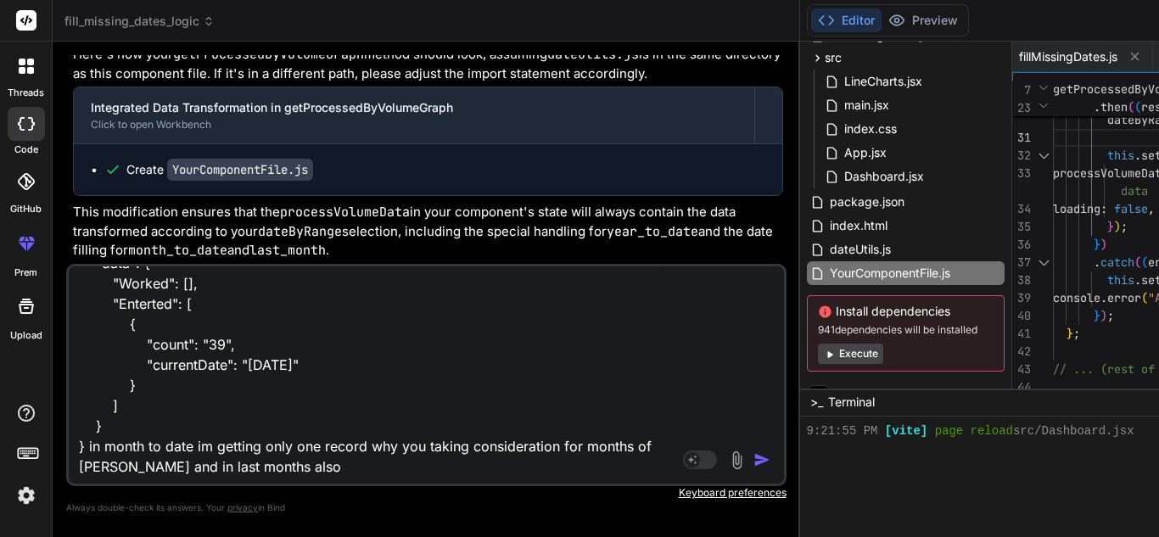
scroll to position [126, 0]
click at [221, 465] on textarea "{ "success": true, "data": { "Worked": [], "Enterted": [ { "count": "39", "curr…" at bounding box center [367, 371] width 596 height 210
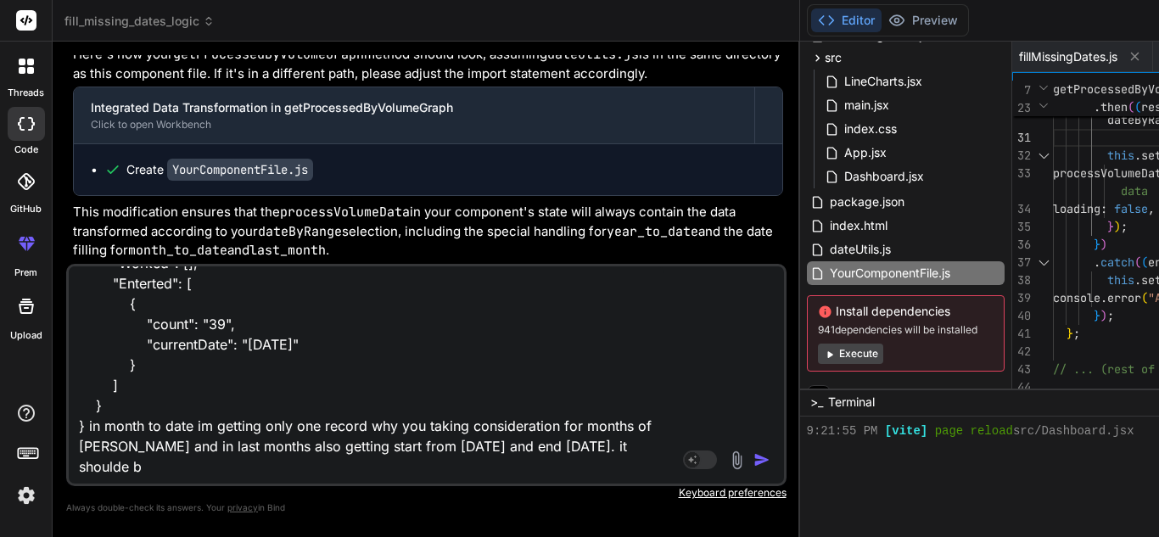
scroll to position [185, 0]
paste textarea "[DATE]-"
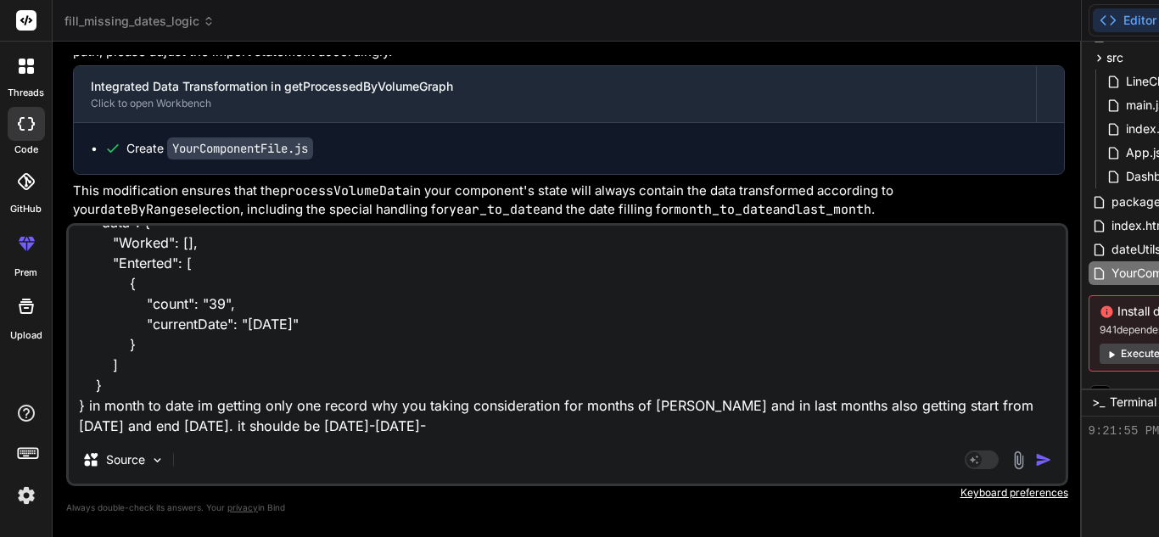
scroll to position [30762, 0]
drag, startPoint x: 369, startPoint y: 381, endPoint x: 429, endPoint y: 387, distance: 59.7
click at [429, 387] on div "Bind AI Web Search Created with Pixso. Code Generator You hello Bind AI Hello! …" at bounding box center [568, 290] width 1031 height 496
click at [367, 427] on textarea "{ "success": true, "data": { "Worked": [], "Enterted": [ { "count": "39", "curr…" at bounding box center [568, 331] width 999 height 210
click at [382, 426] on textarea "{ "success": true, "data": { "Worked": [], "Enterted": [ { "count": "39", "curr…" at bounding box center [568, 331] width 999 height 210
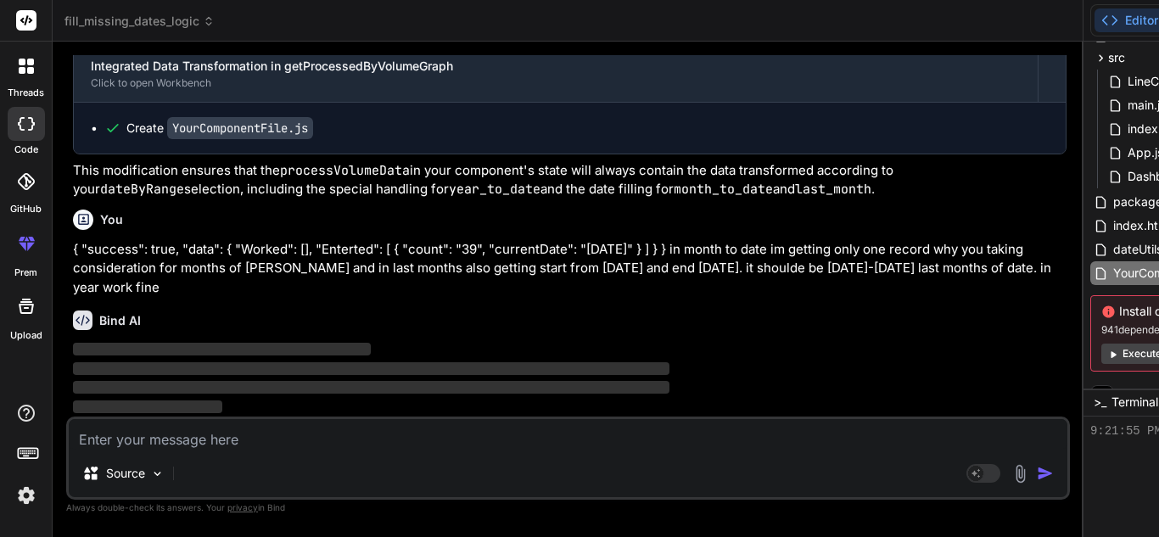
scroll to position [31089, 0]
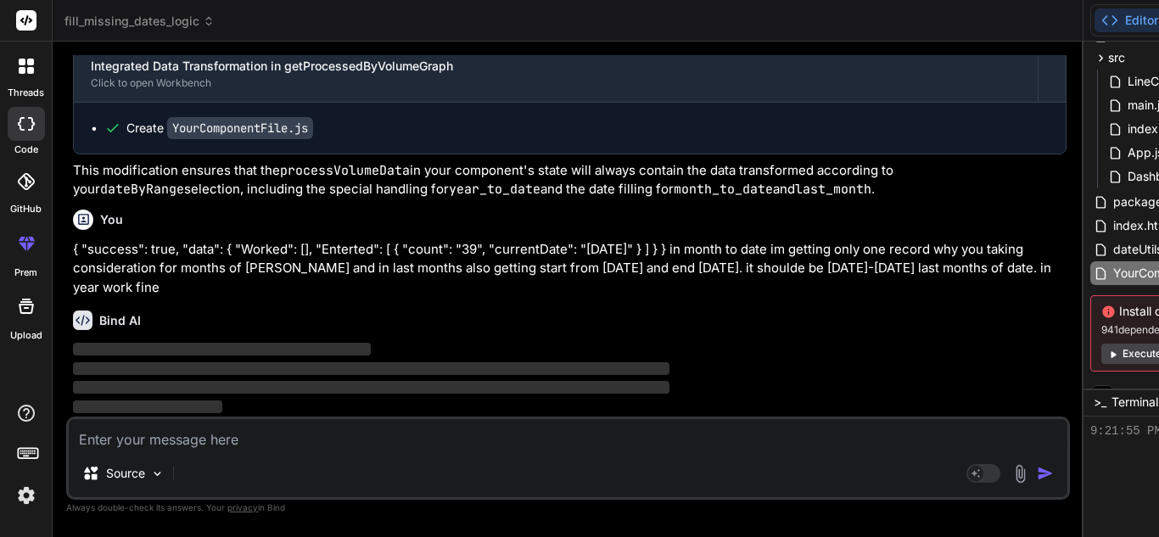
scroll to position [0, 130]
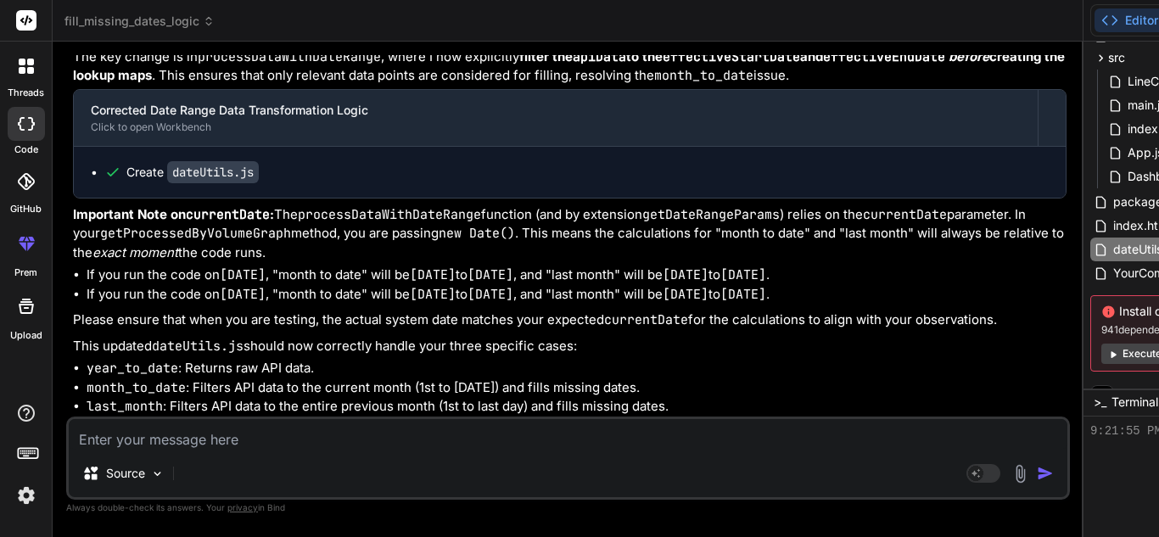
scroll to position [31598, 0]
drag, startPoint x: 98, startPoint y: 135, endPoint x: 175, endPoint y: 141, distance: 76.6
copy code "last_month"
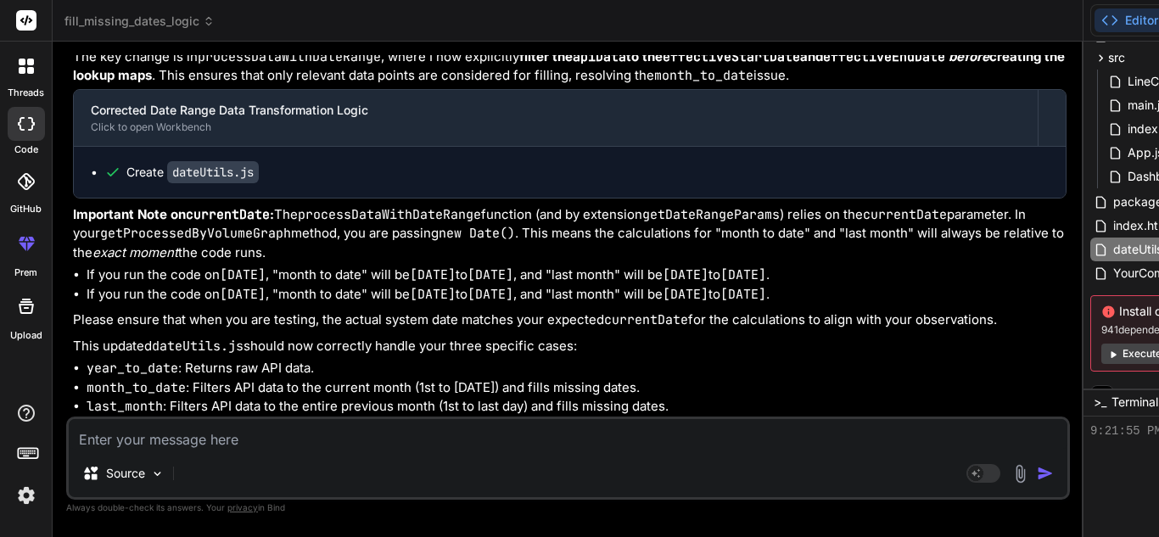
click at [225, 161] on code "dateUtils.js" at bounding box center [213, 172] width 92 height 22
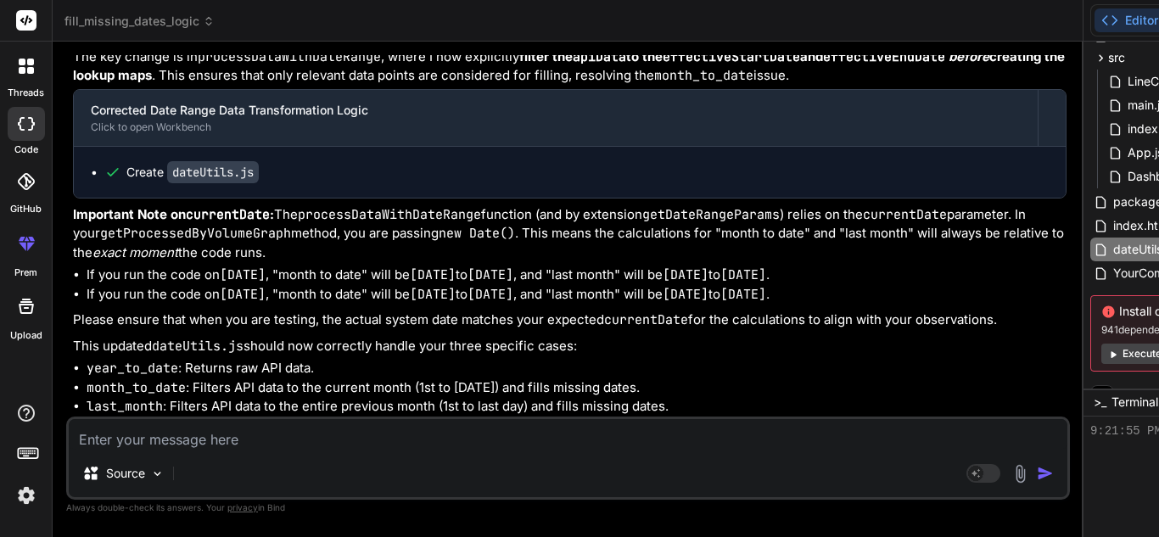
scroll to position [32360, 0]
click at [177, 449] on textarea at bounding box center [568, 434] width 999 height 31
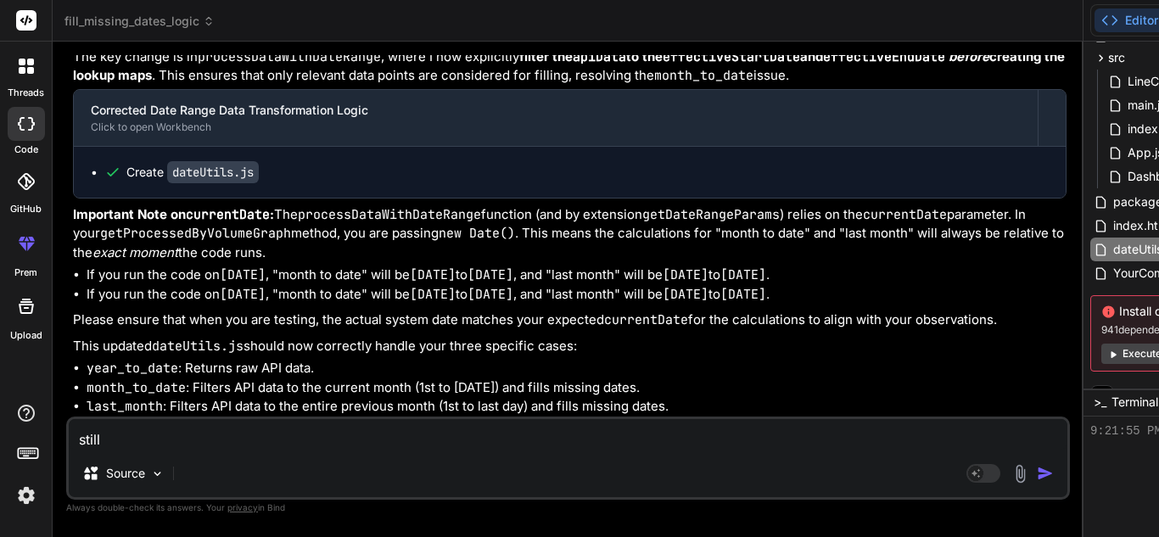
copy strong "last_month"
click at [164, 434] on textarea "still" at bounding box center [568, 434] width 999 height 31
paste textarea "last_month"
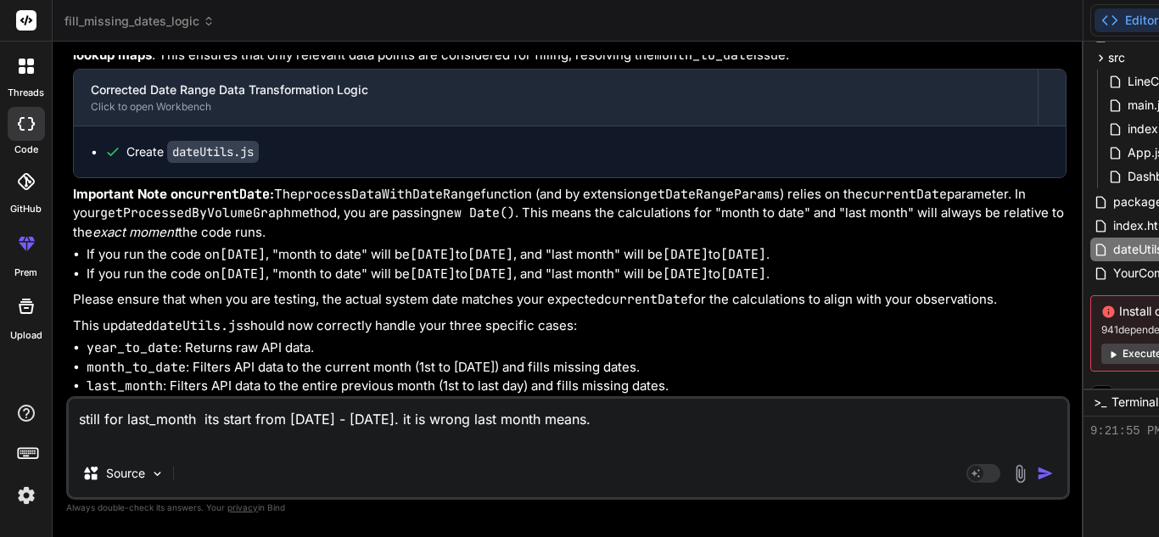
drag, startPoint x: 377, startPoint y: 422, endPoint x: 455, endPoint y: 423, distance: 78.1
click at [455, 423] on textarea "still for last_month its start from [DATE] - [DATE]. it is wrong last month mea…" at bounding box center [568, 424] width 999 height 51
click at [389, 442] on textarea "still for last_month its start from [DATE] - [DATE]. it is wrong last month mea…" at bounding box center [568, 424] width 999 height 51
paste textarea "[DATE]"
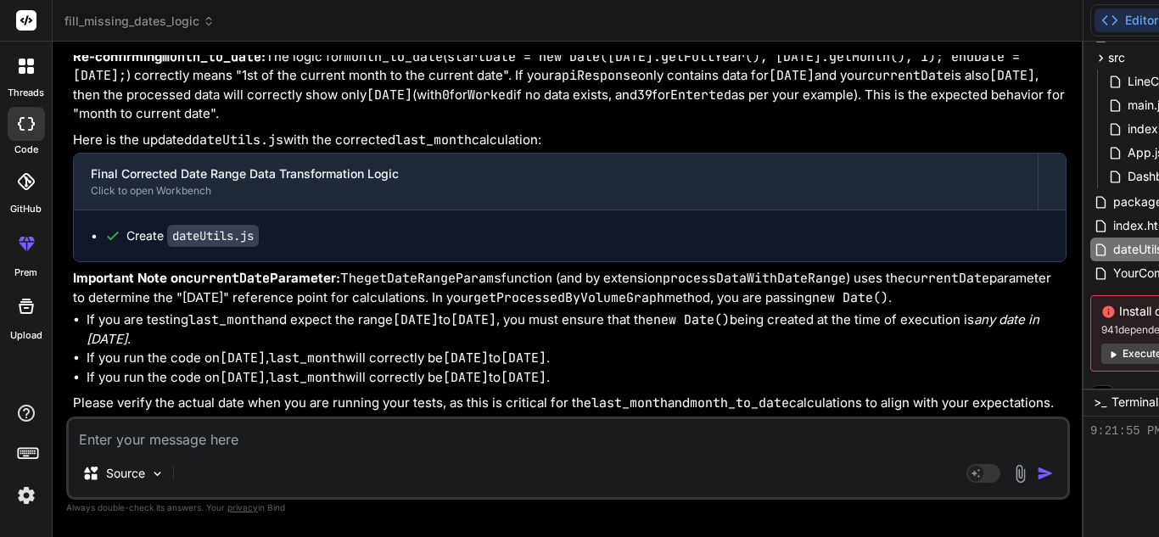
scroll to position [0, 0]
click at [205, 447] on textarea at bounding box center [568, 434] width 999 height 31
paste textarea "export function getDatesInRange(startDate, endDate) { const dates = []; let cur…"
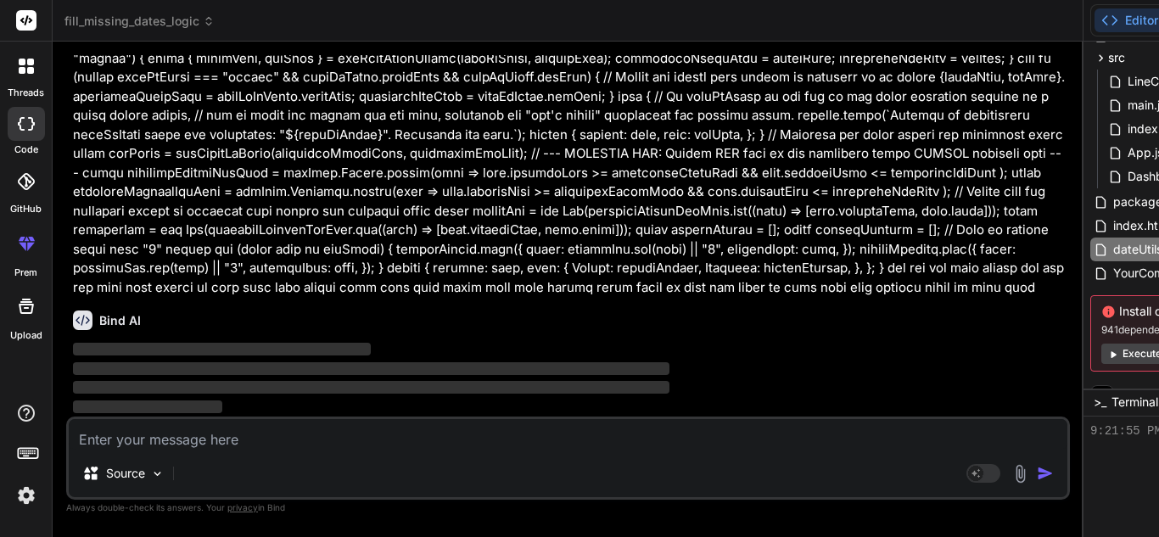
scroll to position [35139, 0]
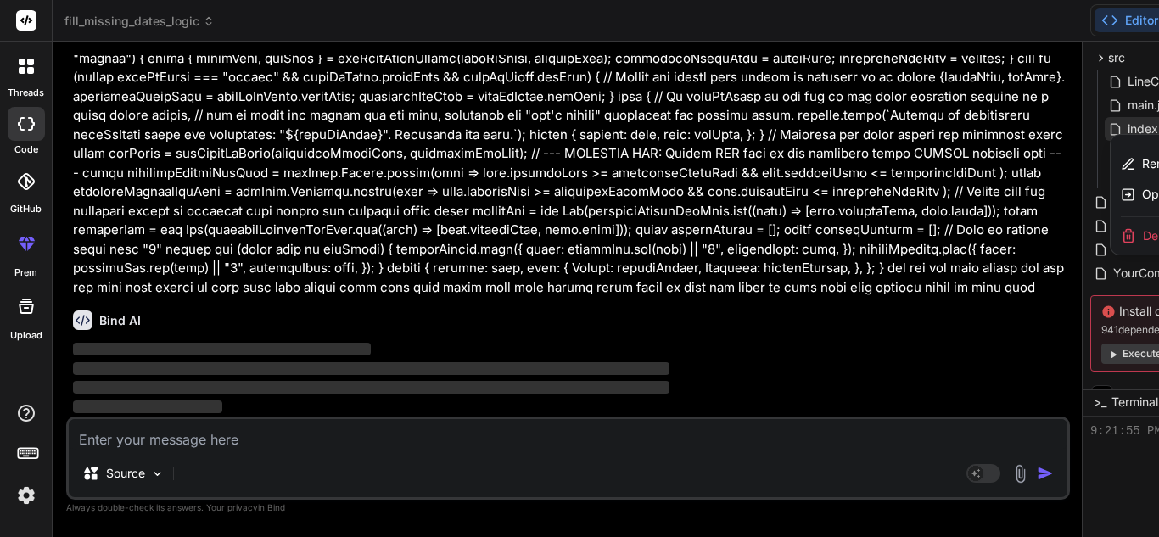
click at [1143, 232] on span "Delete file" at bounding box center [1170, 235] width 55 height 17
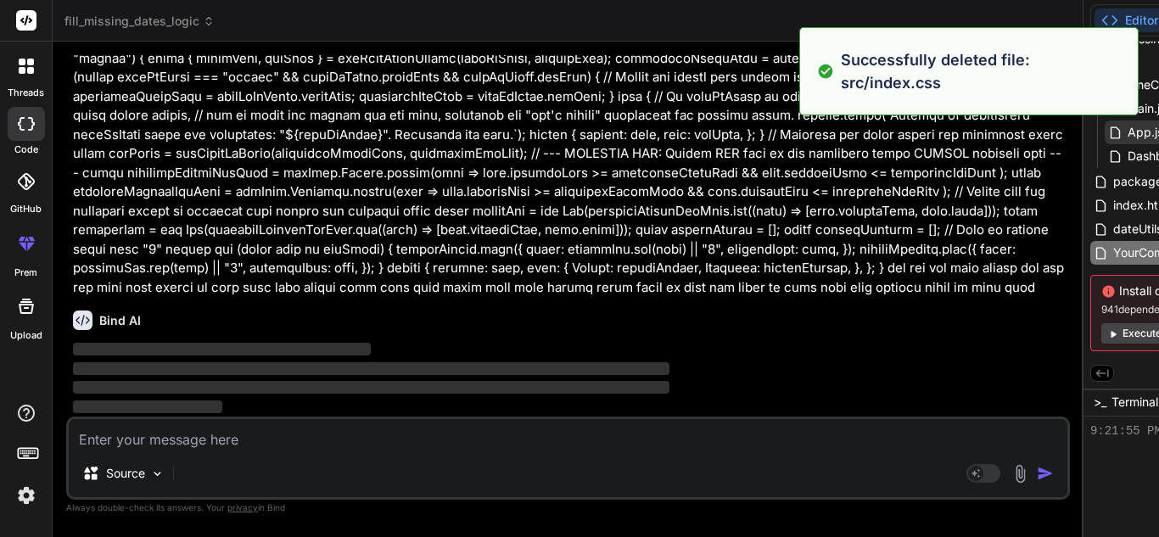
scroll to position [6094, 0]
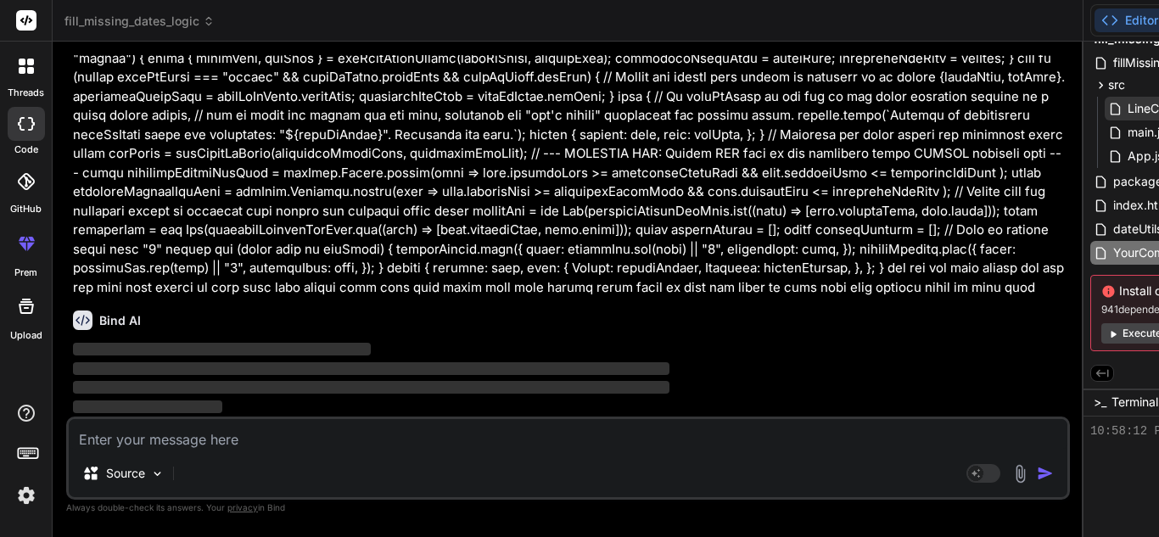
scroll to position [6239, 0]
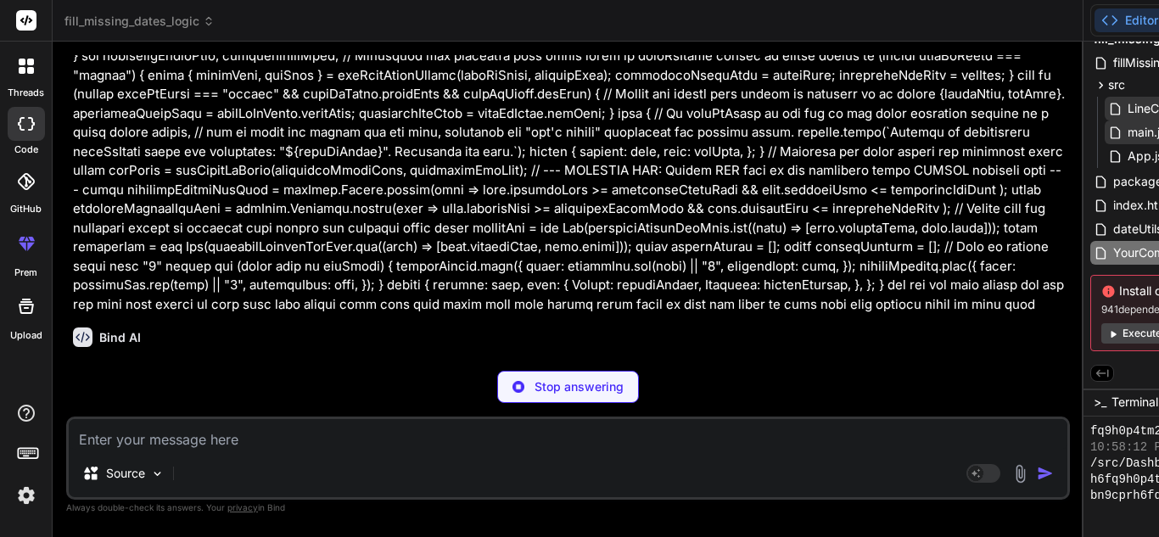
scroll to position [35139, 0]
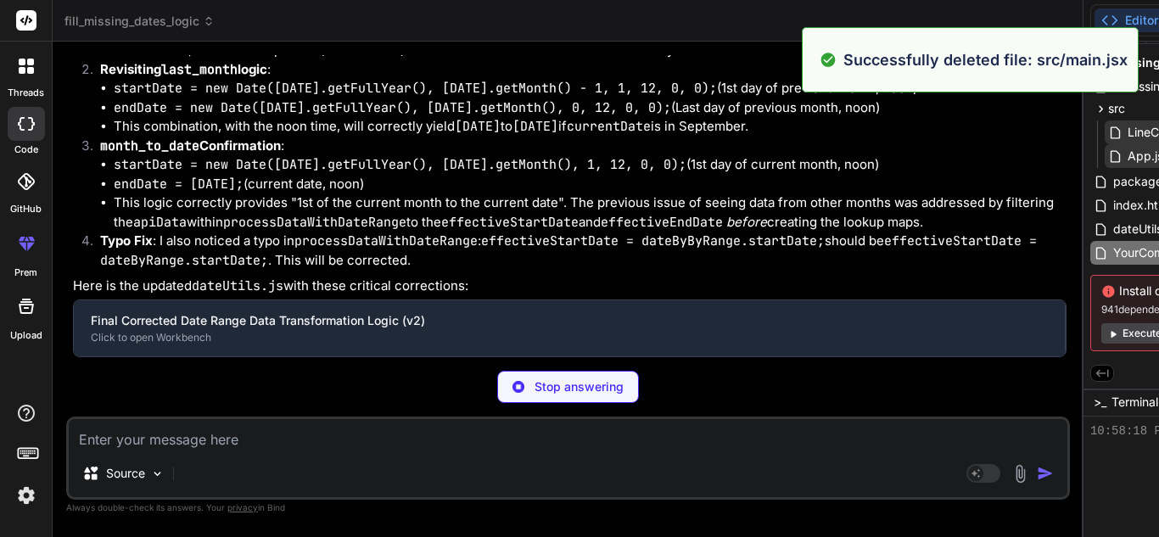
scroll to position [6384, 0]
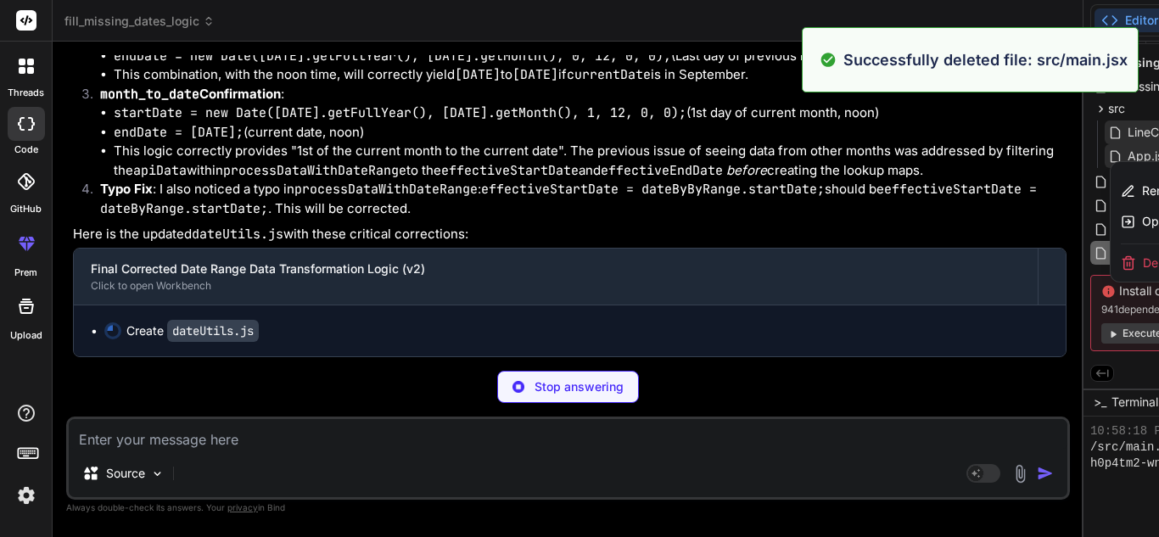
click at [1143, 257] on span "Delete file" at bounding box center [1170, 263] width 55 height 17
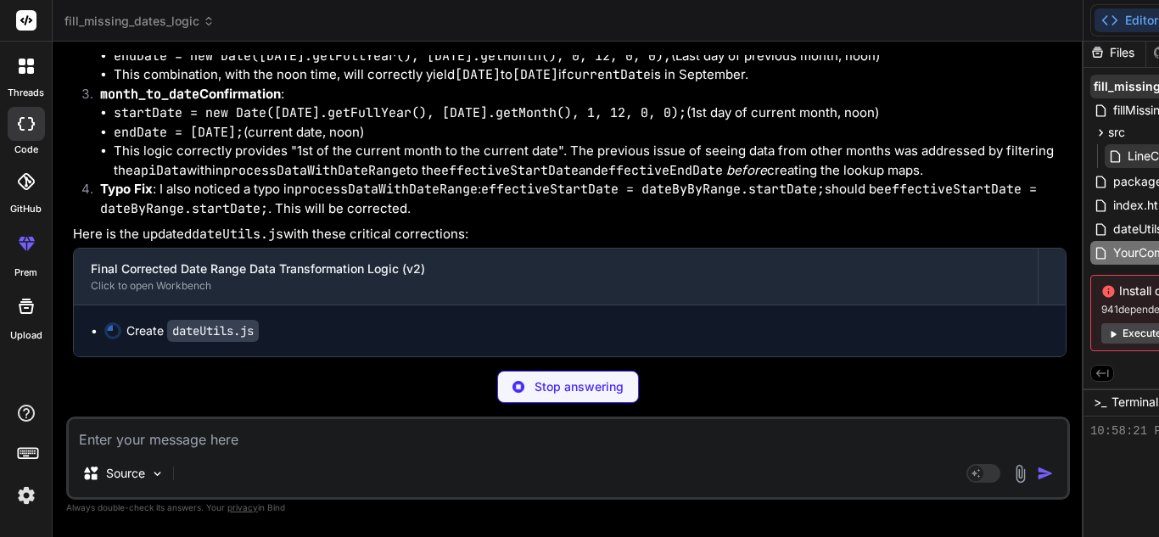
scroll to position [6594, 0]
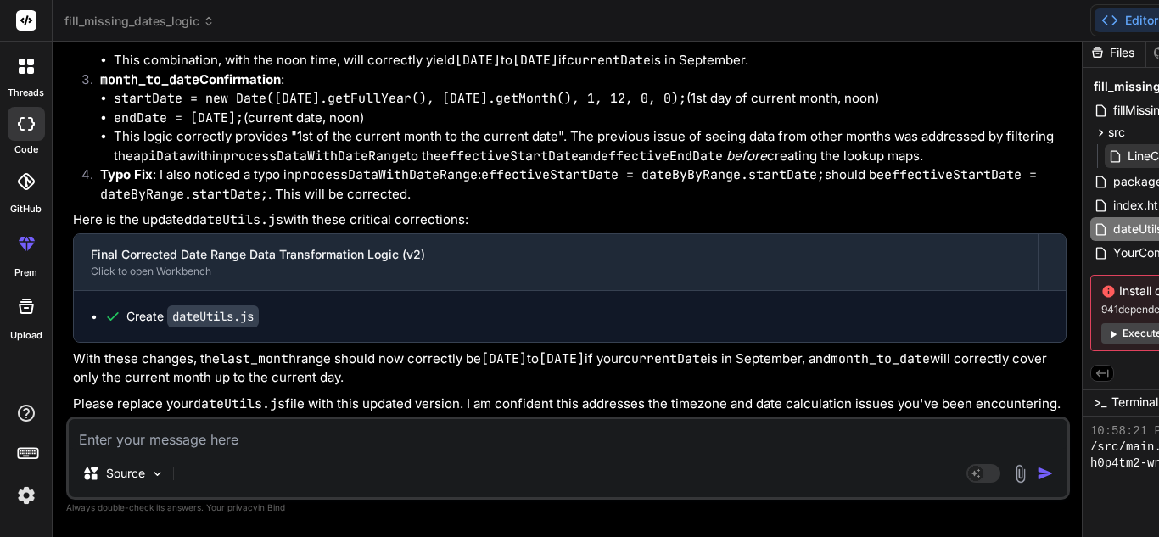
scroll to position [36323, 0]
click at [173, 305] on code "dateUtils.js" at bounding box center [213, 316] width 92 height 22
click at [187, 305] on code "dateUtils.js" at bounding box center [213, 316] width 92 height 22
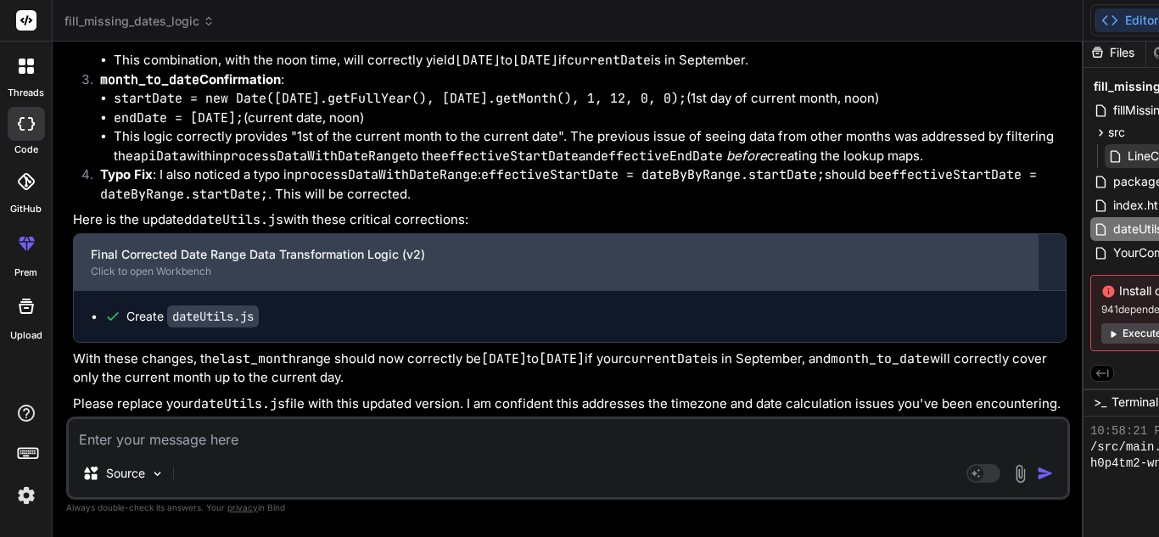
click at [188, 265] on div "Click to open Workbench" at bounding box center [556, 272] width 930 height 14
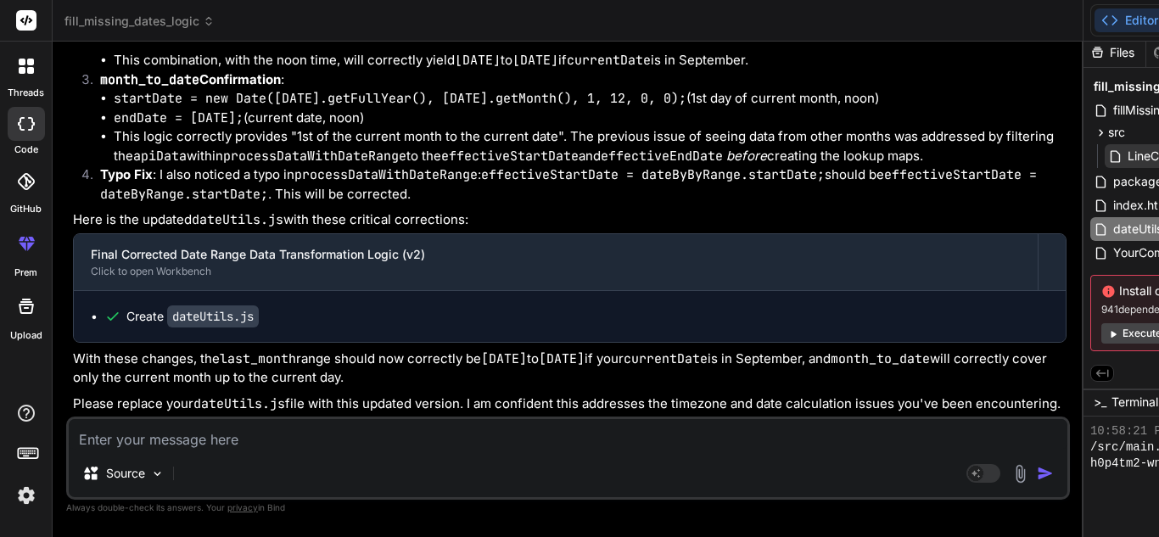
click at [266, 447] on textarea at bounding box center [568, 434] width 999 height 31
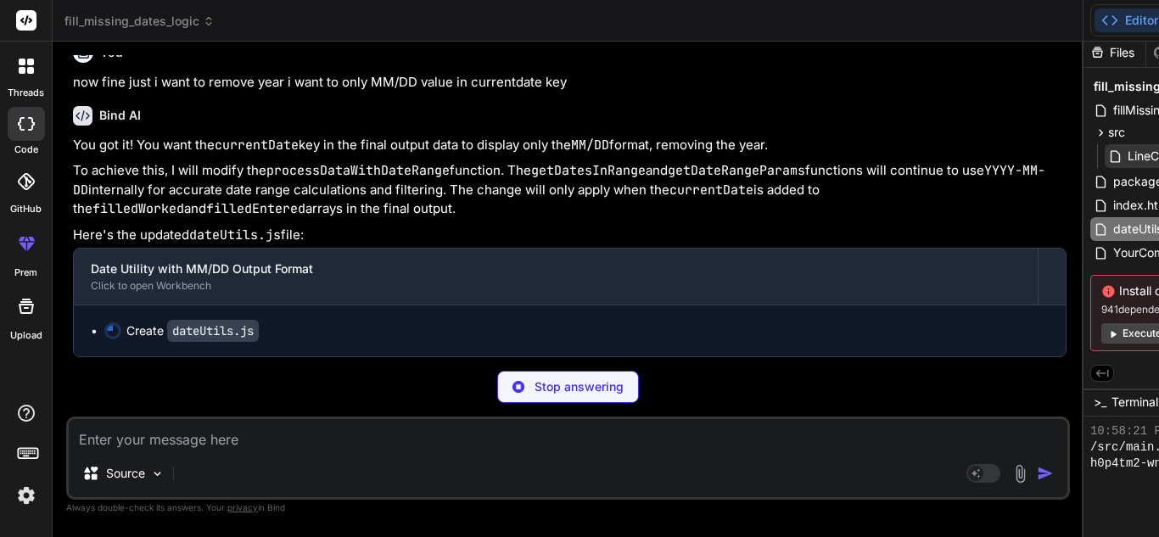
scroll to position [36799, 0]
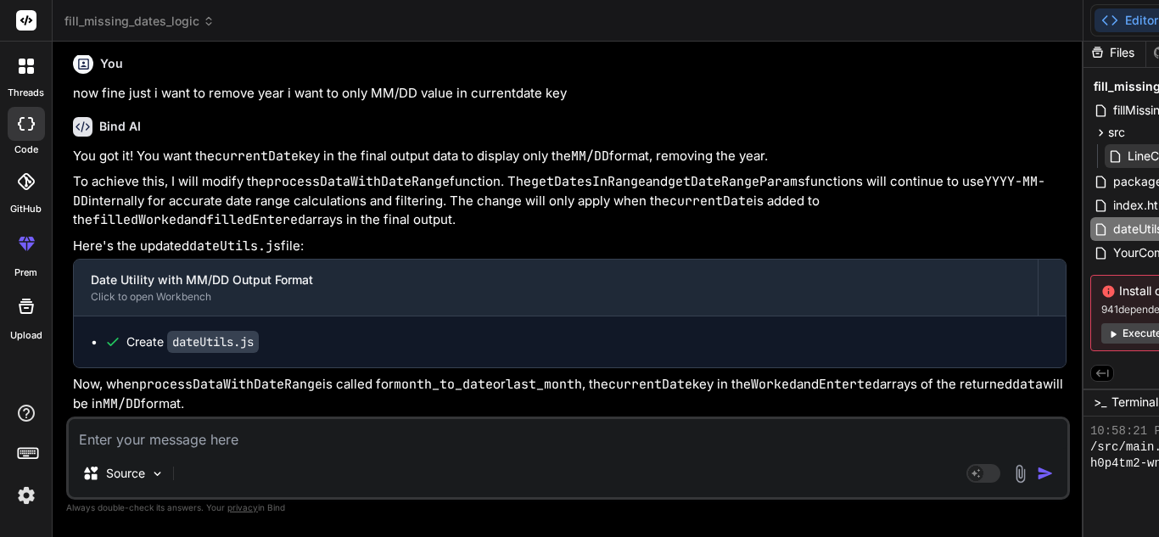
click at [345, 317] on div "Create dateUtils.js" at bounding box center [570, 342] width 992 height 51
click at [326, 333] on div "Create dateUtils.js" at bounding box center [576, 341] width 944 height 17
click at [169, 440] on textarea at bounding box center [568, 434] width 999 height 31
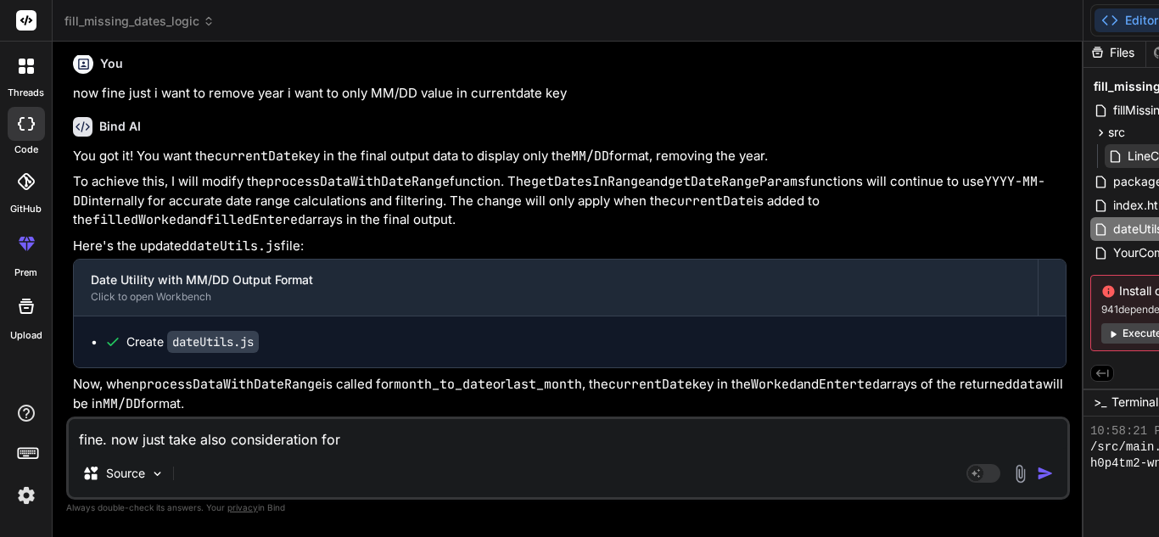
click at [354, 445] on textarea "fine. now just take also consideration for" at bounding box center [568, 434] width 999 height 31
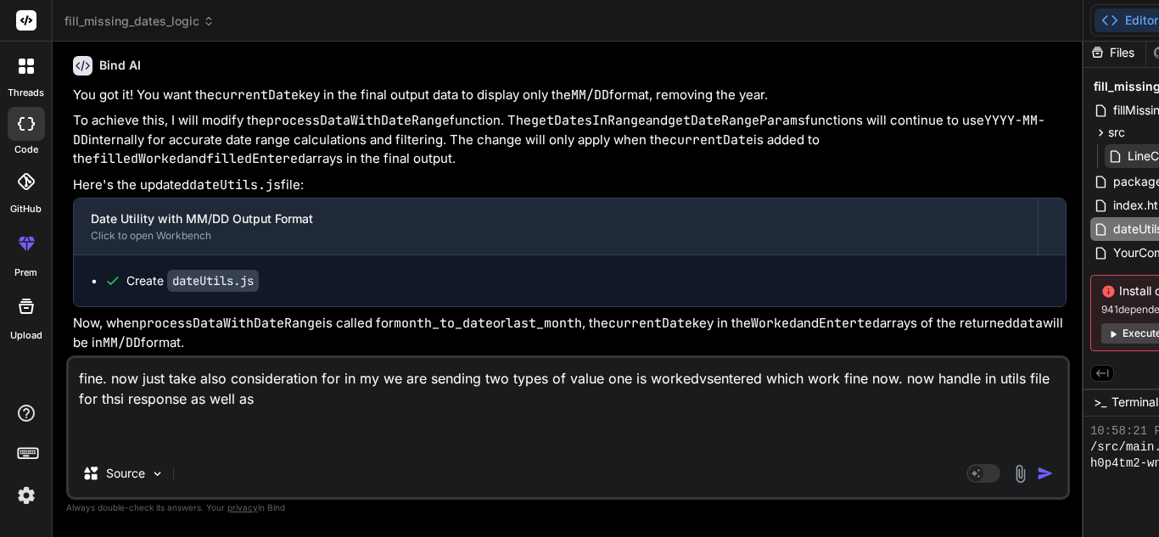
paste textarea "{ "success": true, "data": { "assigned": [ { "count": "9", "currentDate": "[DAT…"
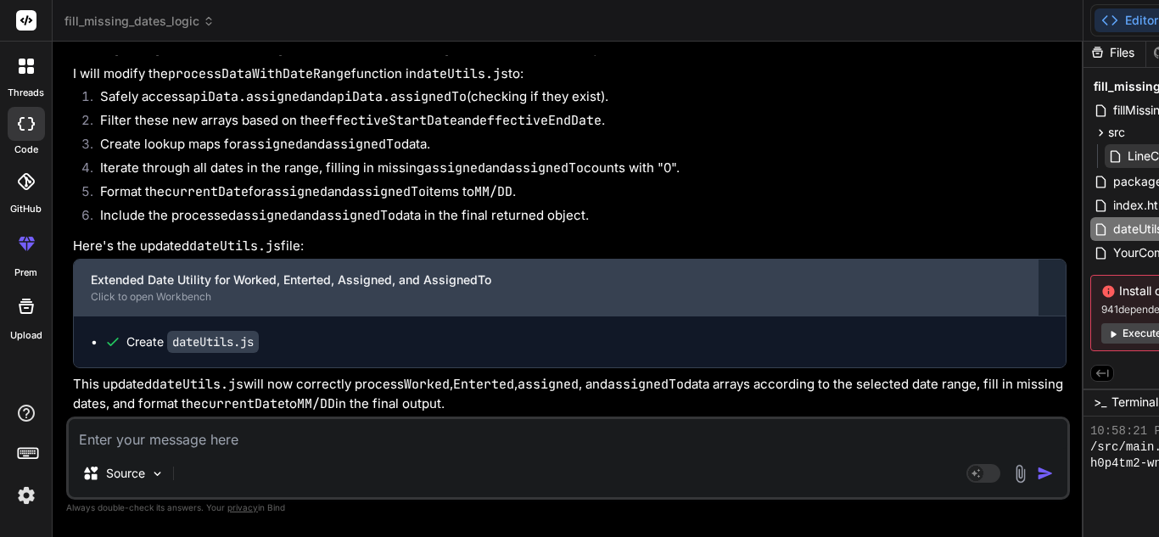
scroll to position [37794, 0]
click at [178, 272] on div "Extended Date Utility for Worked, Enterted, Assigned, and AssignedTo" at bounding box center [556, 280] width 930 height 17
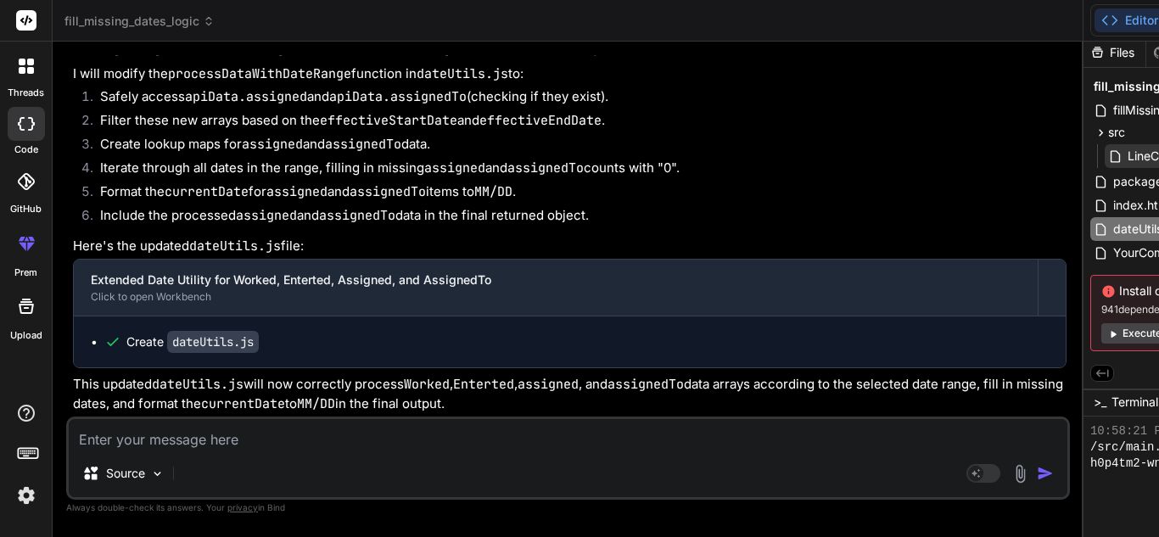
click at [218, 446] on textarea at bounding box center [568, 434] width 999 height 31
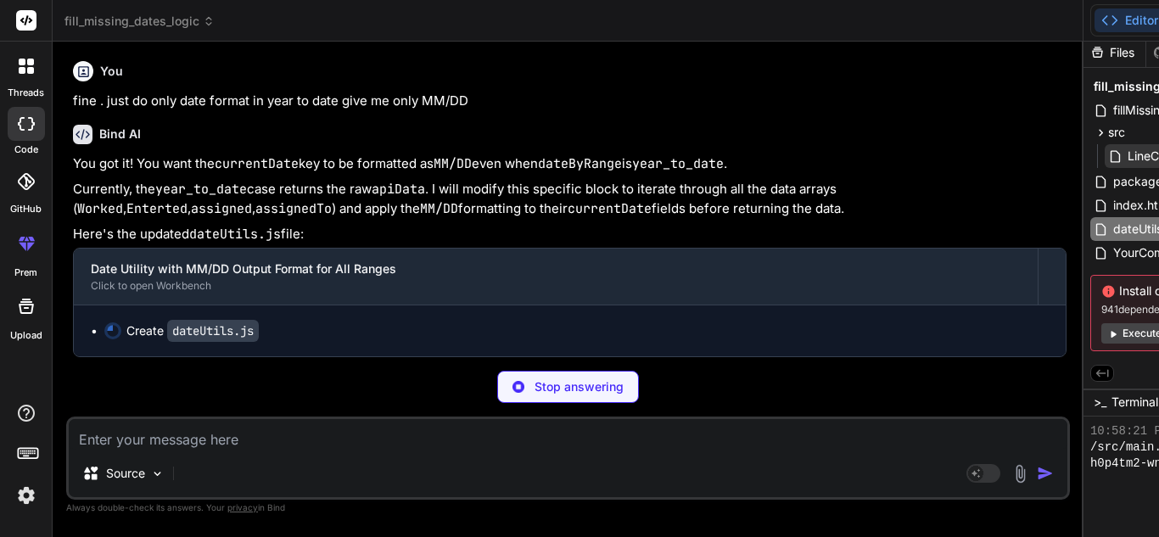
scroll to position [38232, 0]
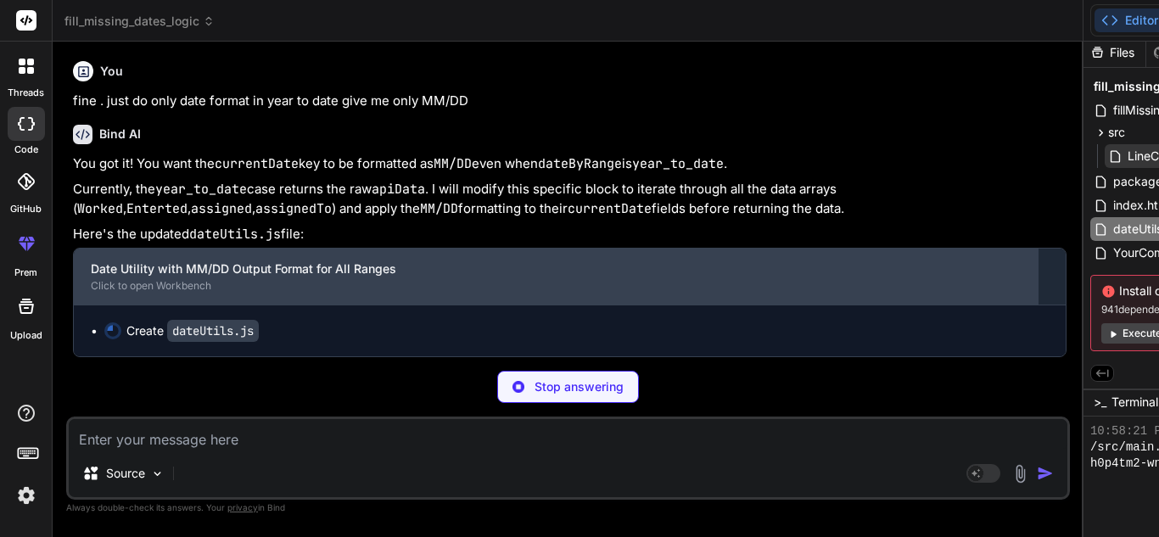
click at [311, 279] on div "Click to open Workbench" at bounding box center [556, 286] width 930 height 14
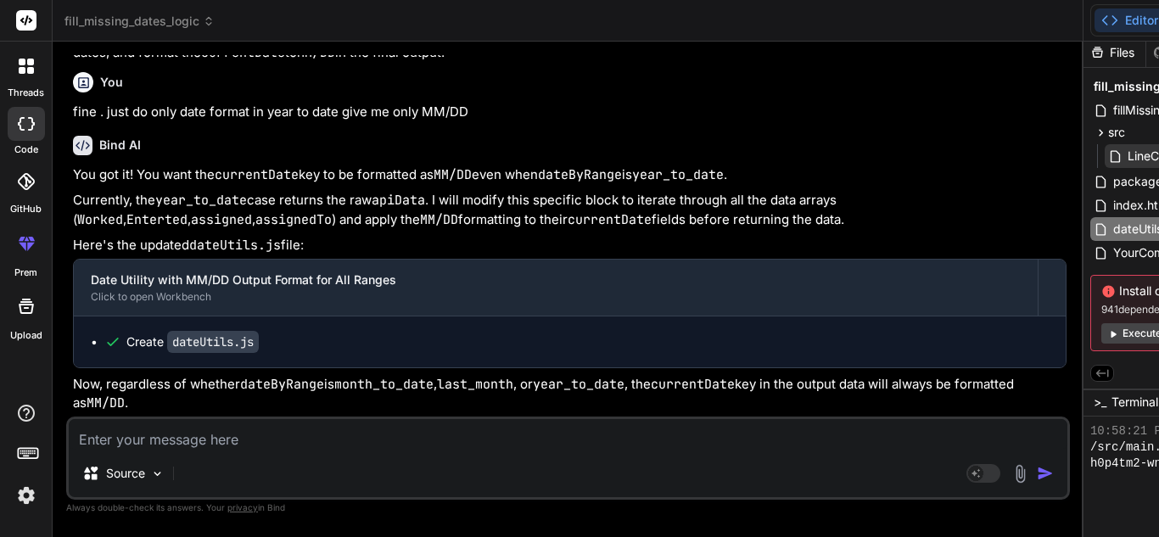
scroll to position [0, 0]
click at [254, 438] on textarea at bounding box center [568, 434] width 999 height 31
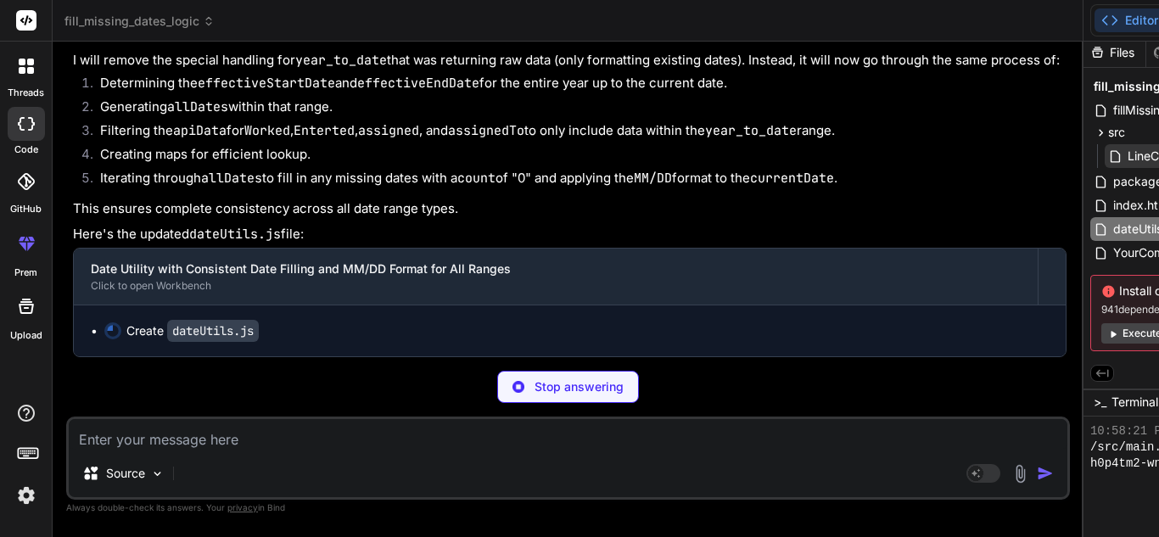
scroll to position [38964, 0]
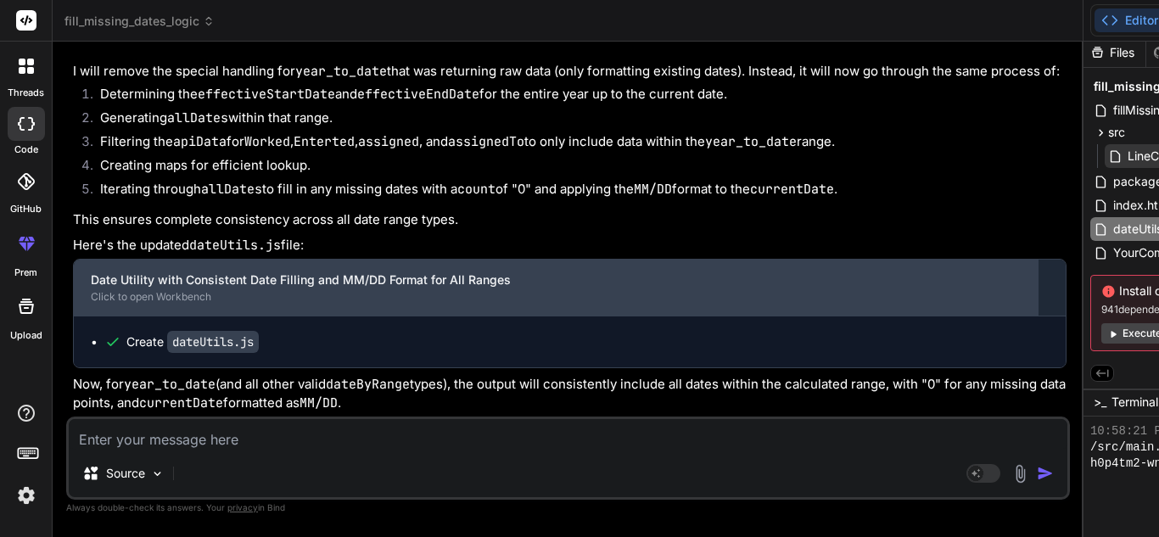
click at [352, 290] on div "Click to open Workbench" at bounding box center [556, 297] width 930 height 14
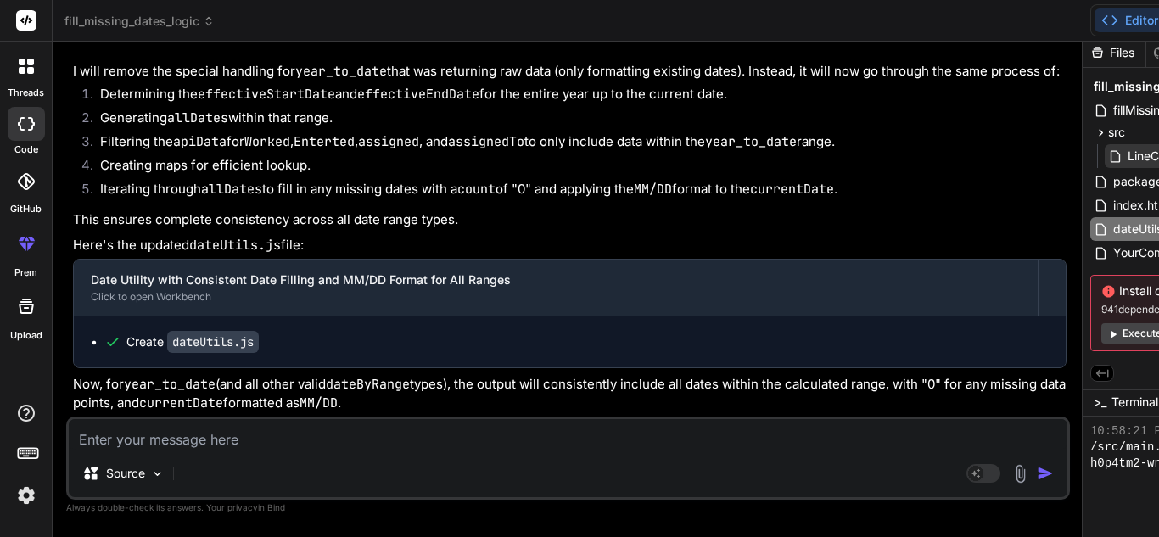
click at [342, 317] on div "Create dateUtils.js" at bounding box center [570, 342] width 992 height 51
click at [237, 331] on code "dateUtils.js" at bounding box center [213, 342] width 92 height 22
click at [221, 331] on code "dateUtils.js" at bounding box center [213, 342] width 92 height 22
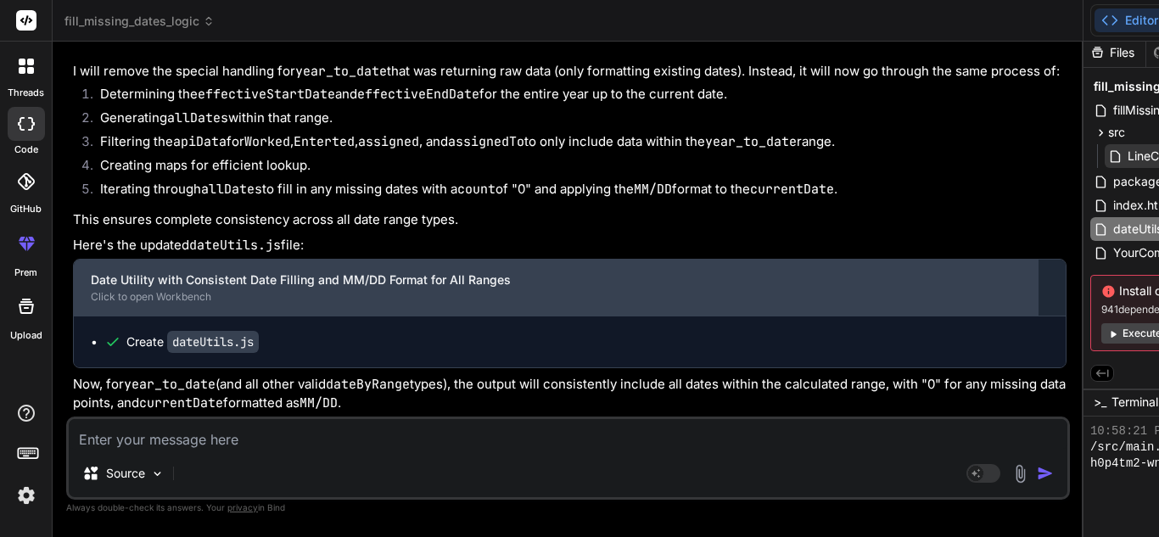
click at [190, 272] on div "Date Utility with Consistent Date Filling and MM/DD Format for All Ranges" at bounding box center [556, 280] width 930 height 17
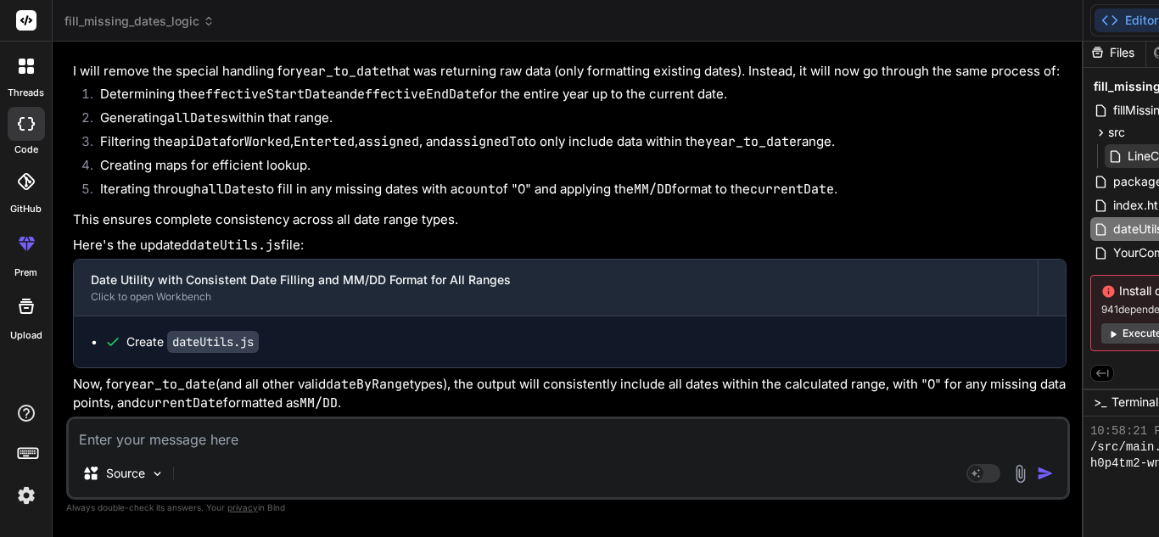
click at [271, 445] on textarea at bounding box center [568, 434] width 999 height 31
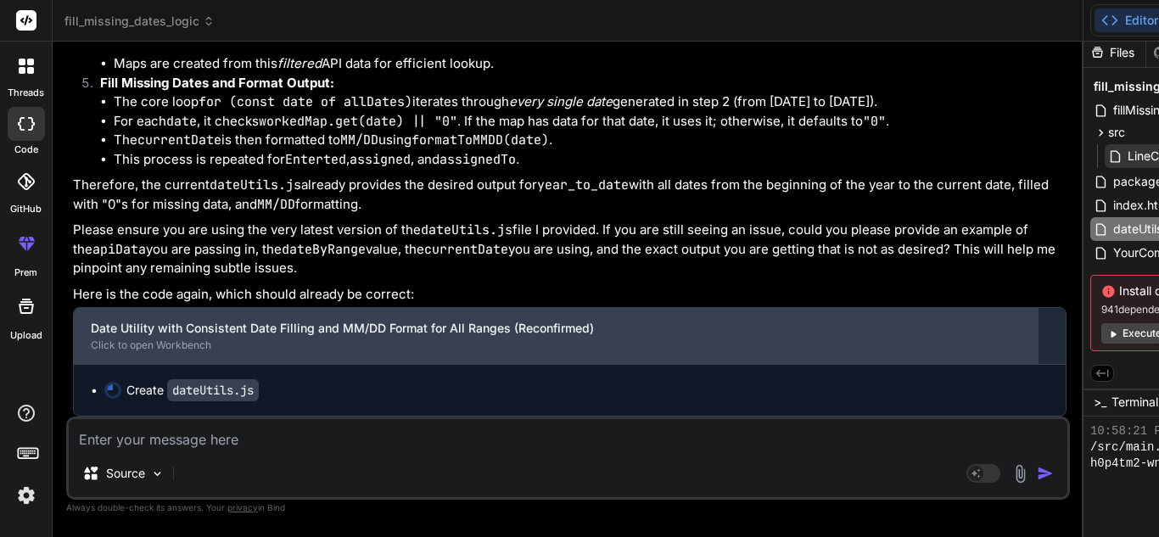
scroll to position [40456, 0]
click at [236, 320] on div "Date Utility with Consistent Date Filling and MM/DD Format for All Ranges (Reco…" at bounding box center [556, 328] width 930 height 17
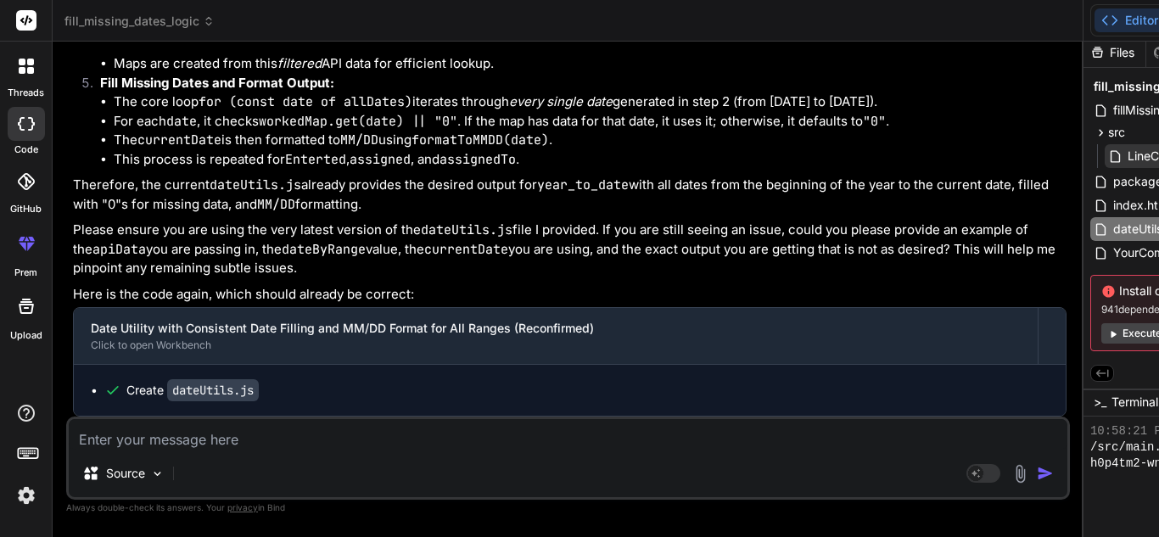
click at [1112, 249] on span "YourComponentFile.js" at bounding box center [1174, 253] width 124 height 20
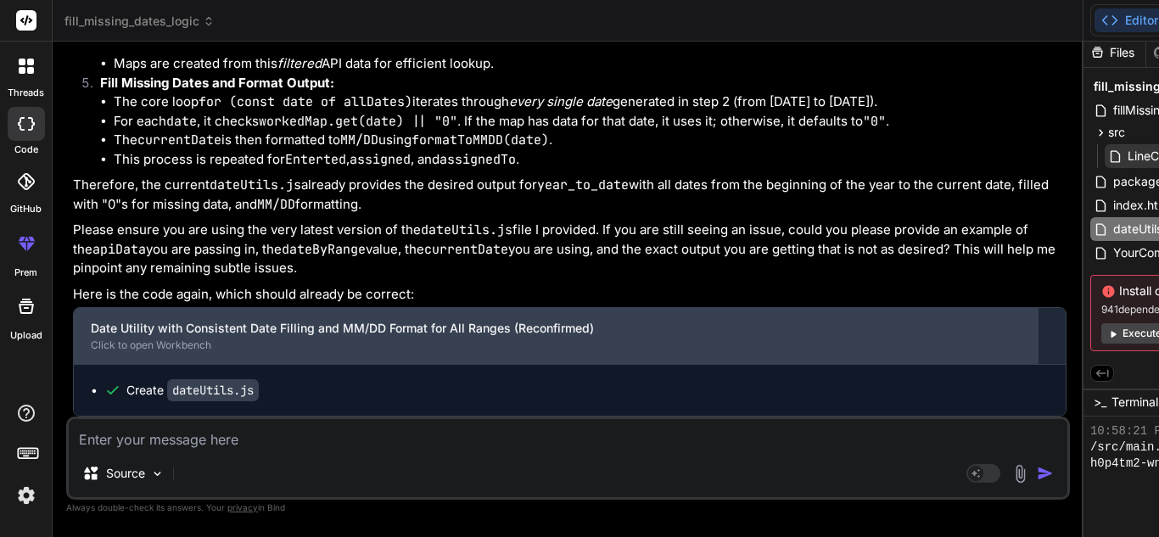
click at [187, 333] on div "Date Utility with Consistent Date Filling and MM/DD Format for All Ranges (Reco…" at bounding box center [556, 328] width 930 height 17
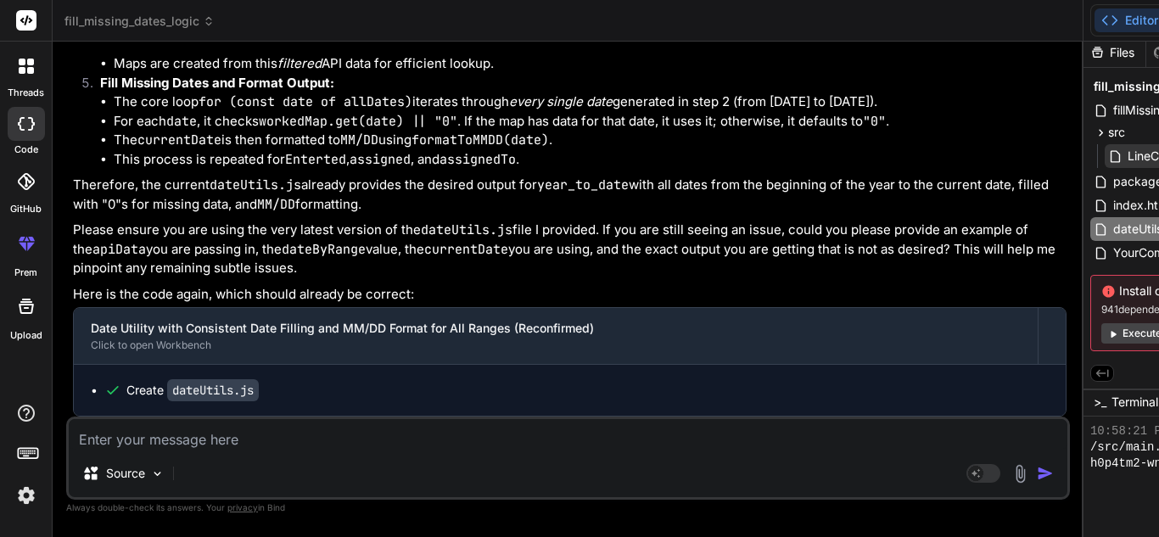
click at [178, 387] on code "dateUtils.js" at bounding box center [213, 390] width 92 height 22
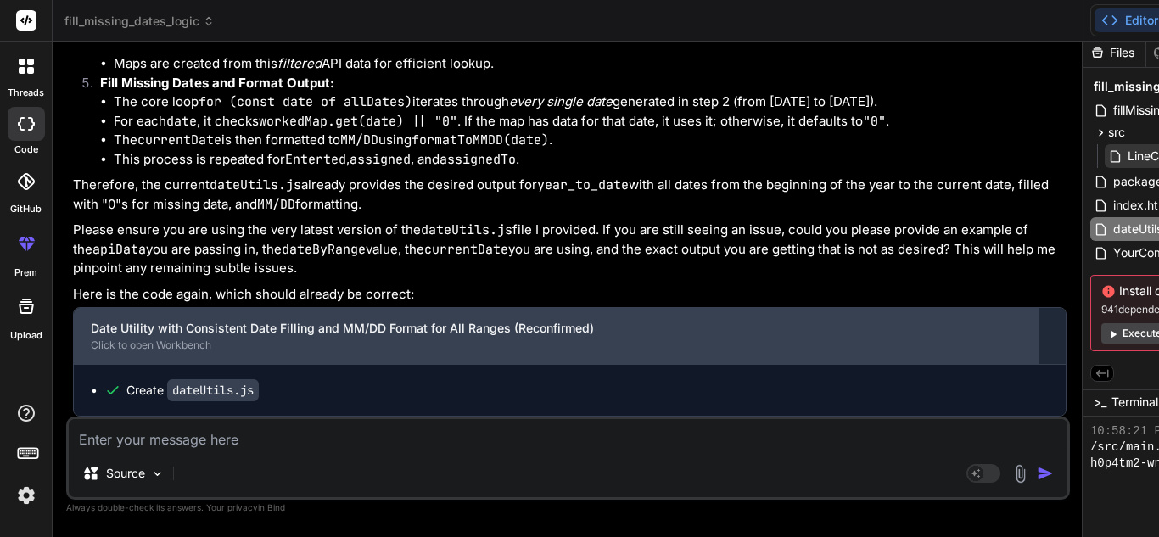
click at [217, 333] on div "Date Utility with Consistent Date Filling and MM/DD Format for All Ranges (Reco…" at bounding box center [556, 328] width 930 height 17
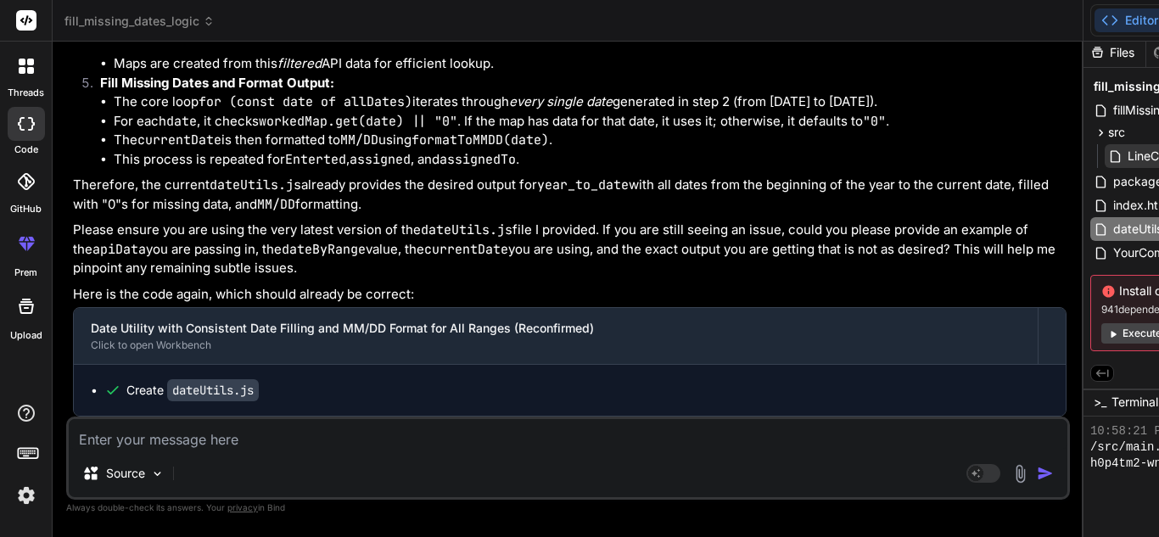
click at [31, 83] on div at bounding box center [26, 66] width 36 height 36
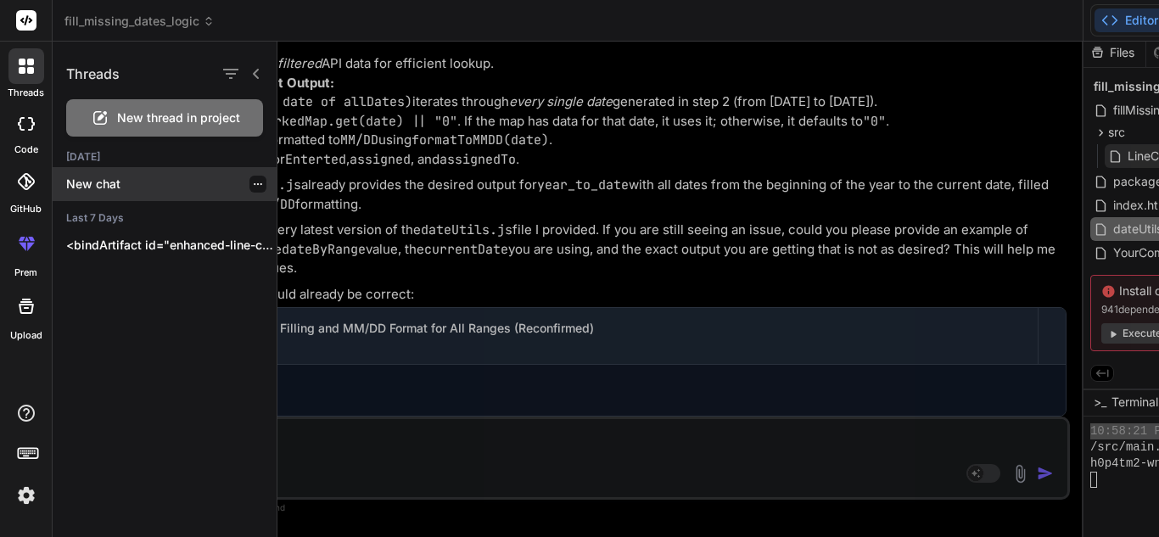
click at [115, 181] on p "New chat" at bounding box center [171, 184] width 210 height 17
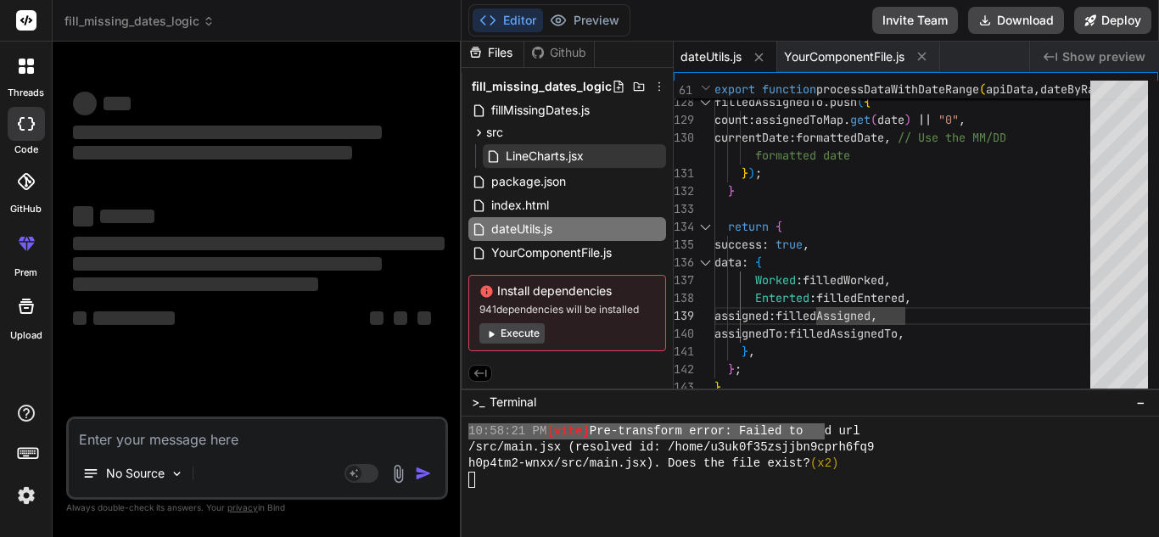
click at [212, 435] on textarea at bounding box center [257, 434] width 377 height 31
paste textarea "$route['room_reservation/room-status'] = "room_reservation/room_reservation/roo…"
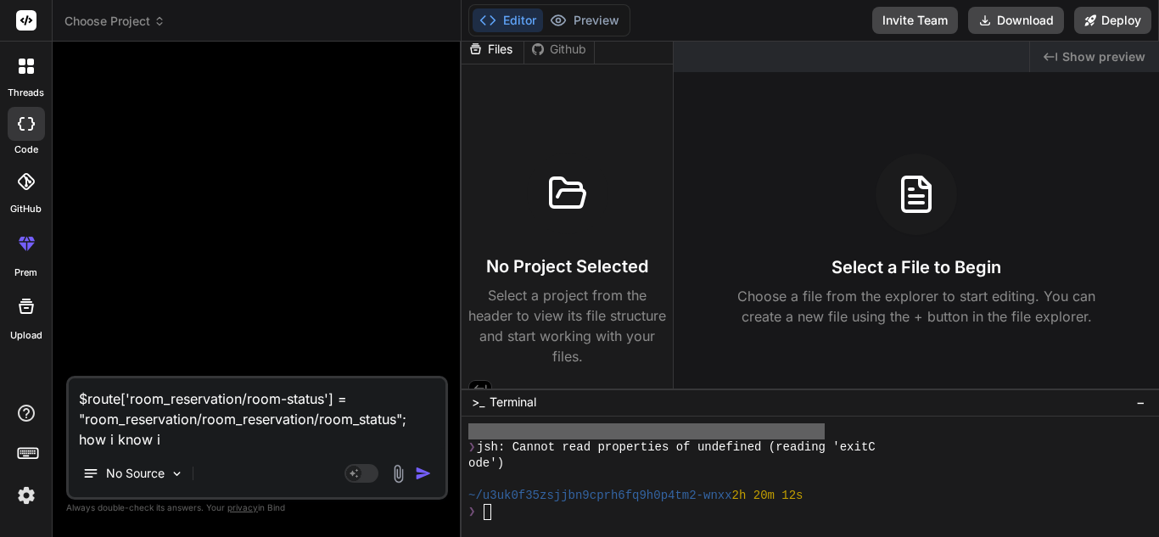
scroll to position [6949, 0]
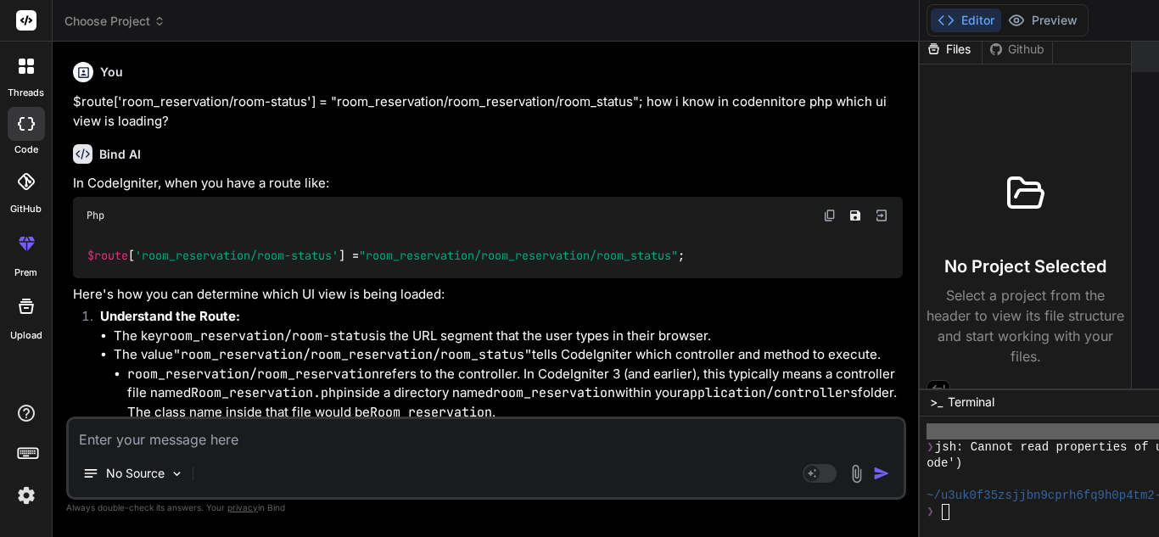
paste textarea "/room_reservation/room-status"
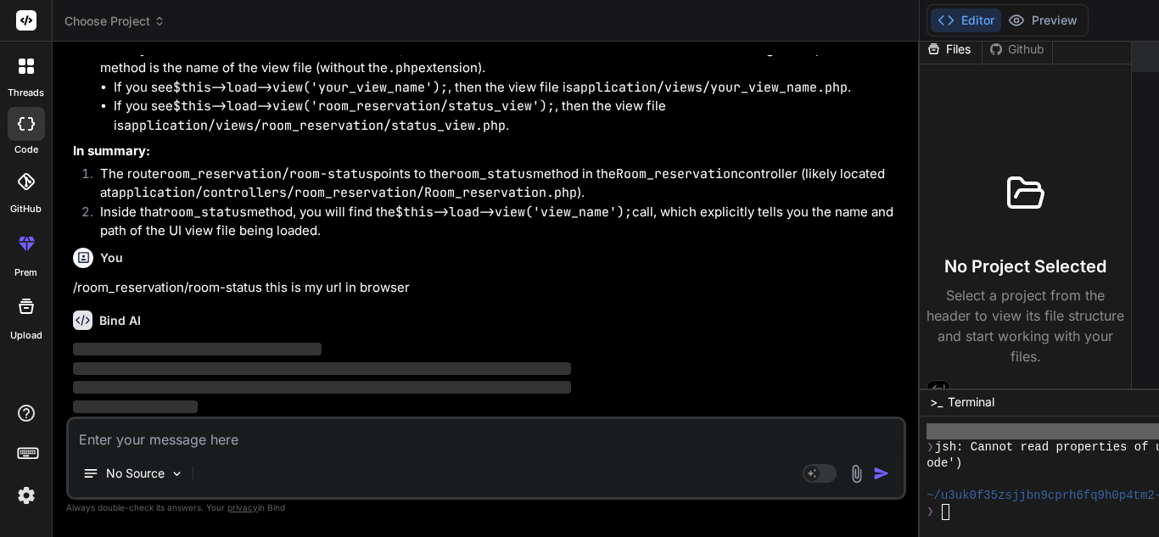
scroll to position [798, 0]
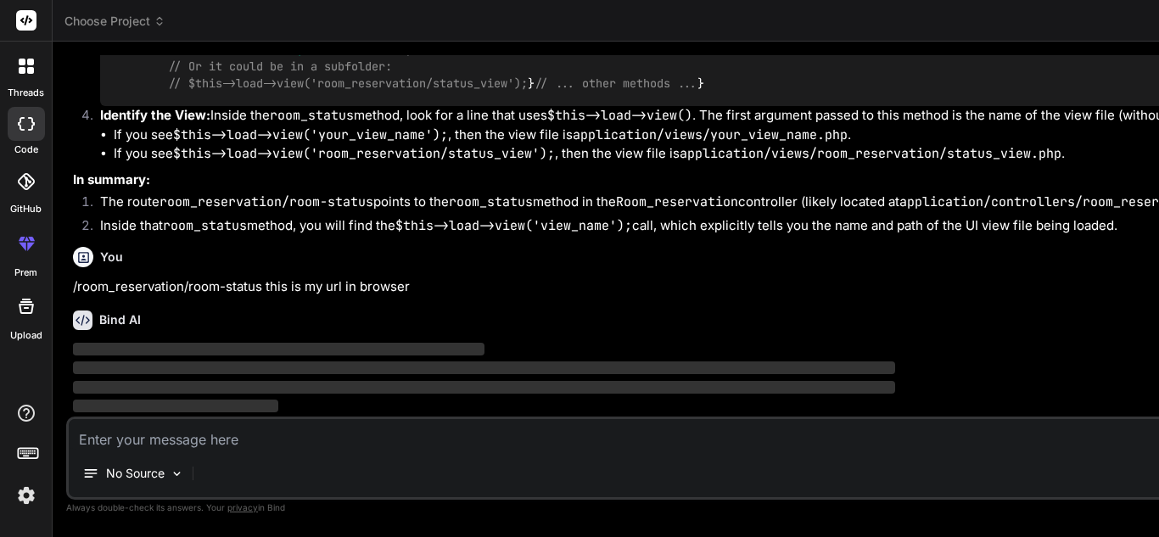
drag, startPoint x: 461, startPoint y: 186, endPoint x: 769, endPoint y: 231, distance: 311.3
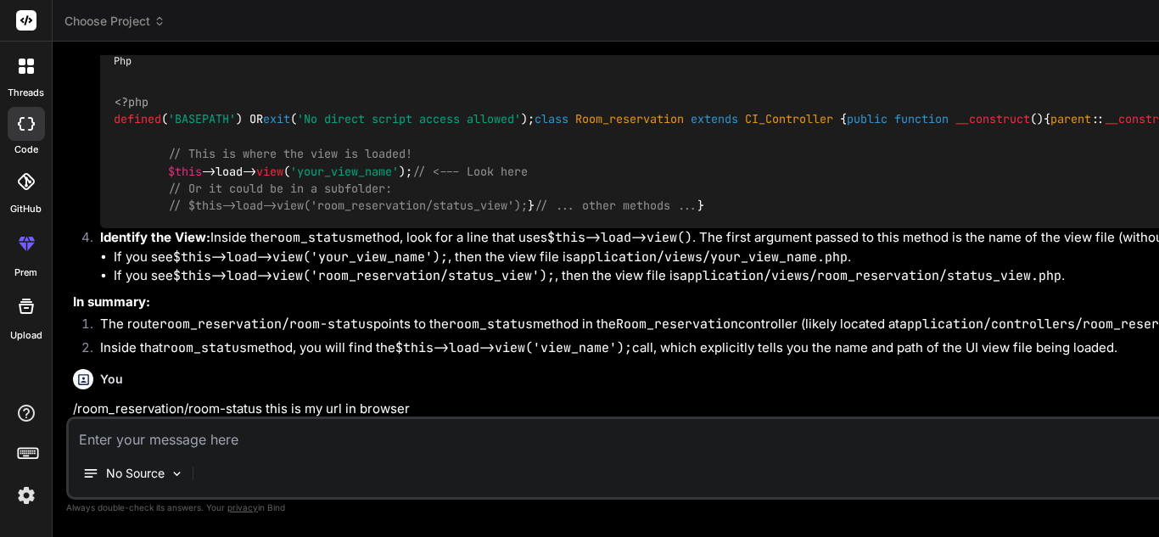
scroll to position [502, 0]
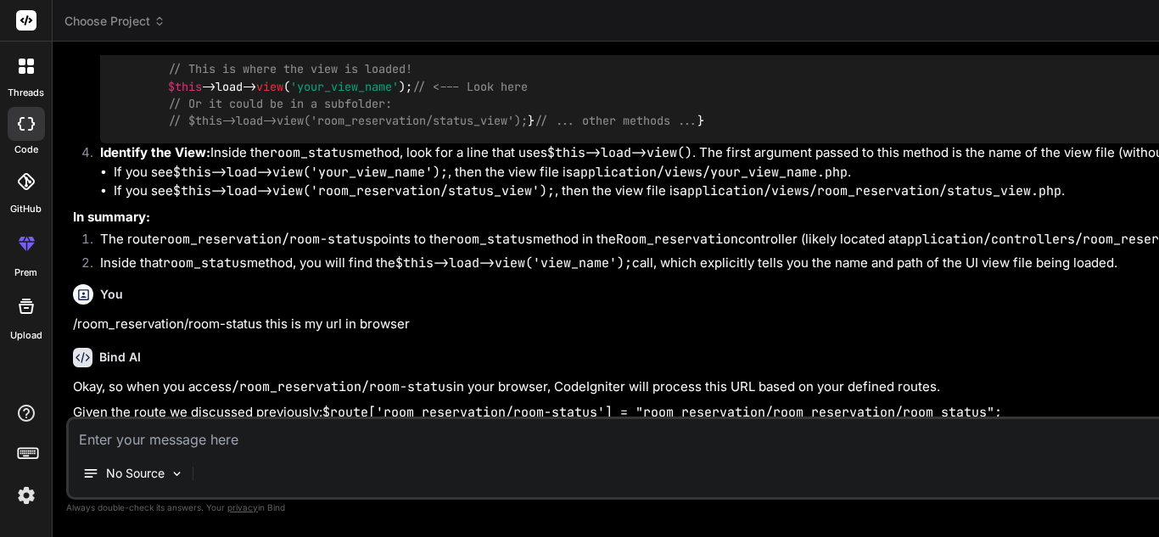
copy p "room_status"
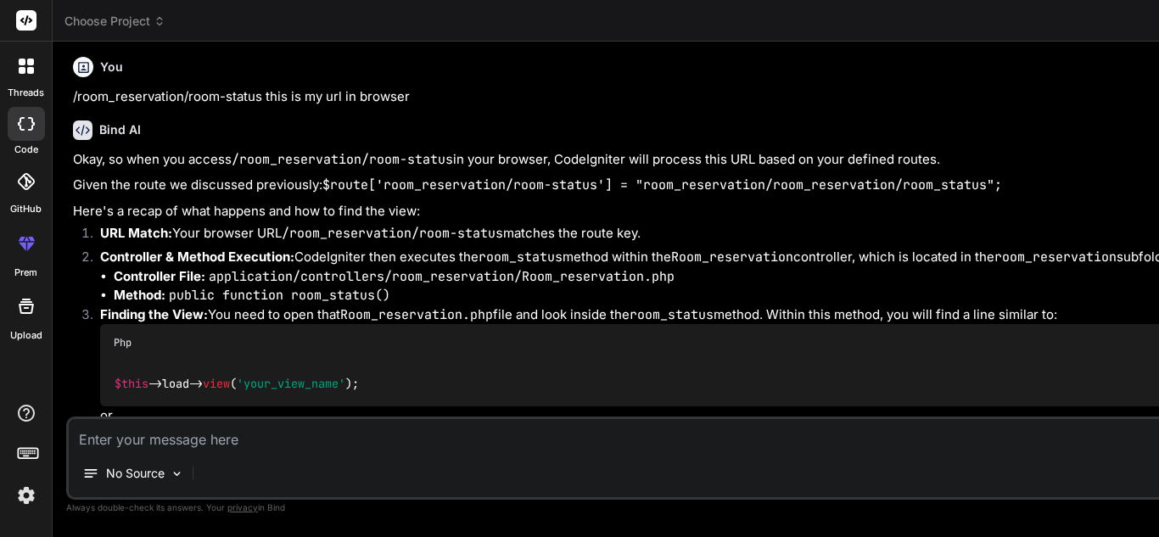
scroll to position [757, 0]
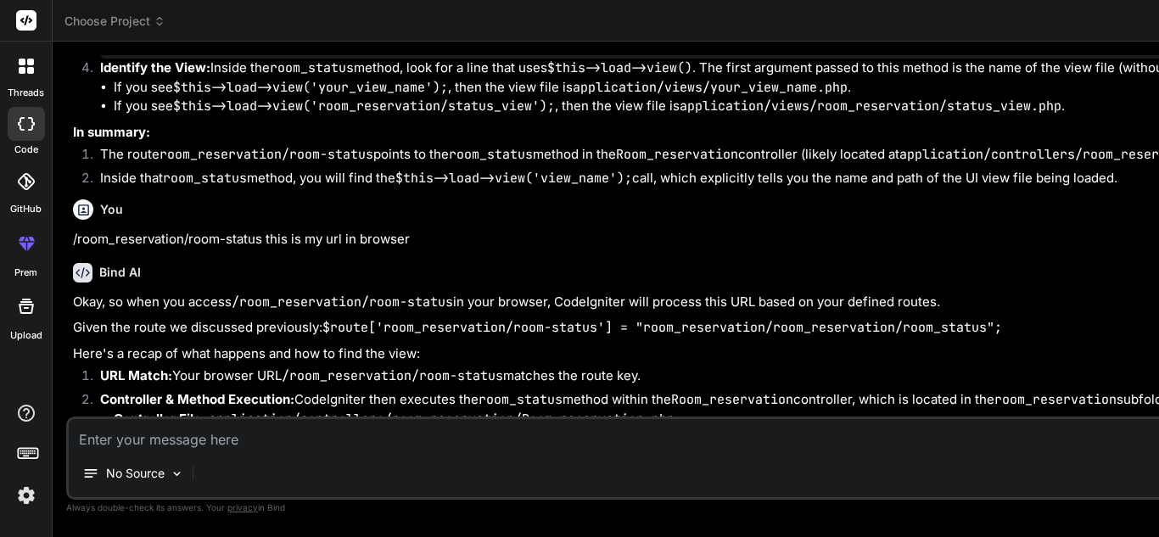
scroll to position [672, 0]
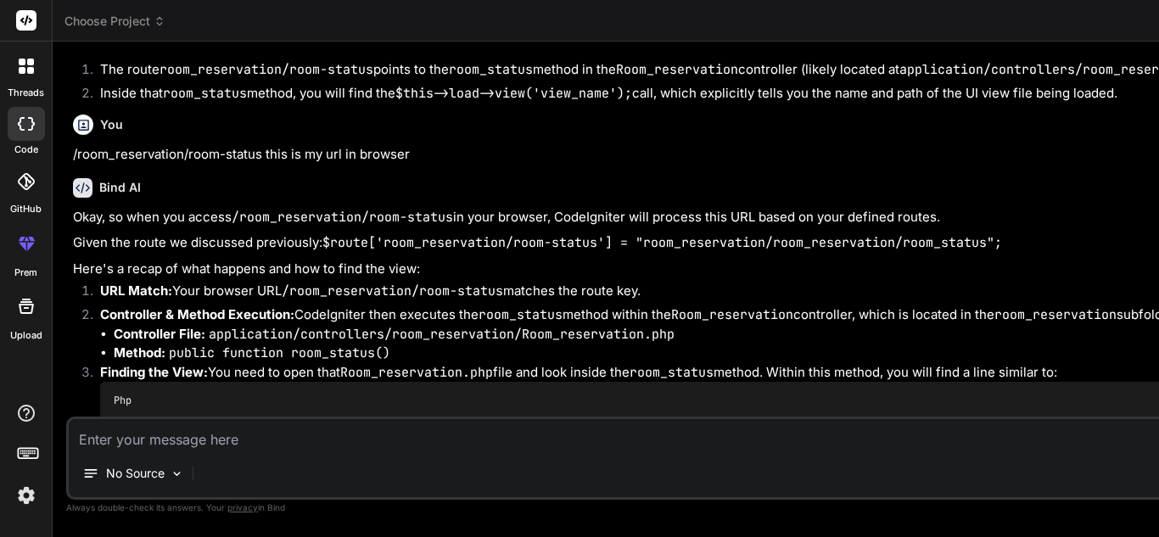
drag, startPoint x: 168, startPoint y: 305, endPoint x: 285, endPoint y: 305, distance: 117.1
copy code "$this ->load-> view"
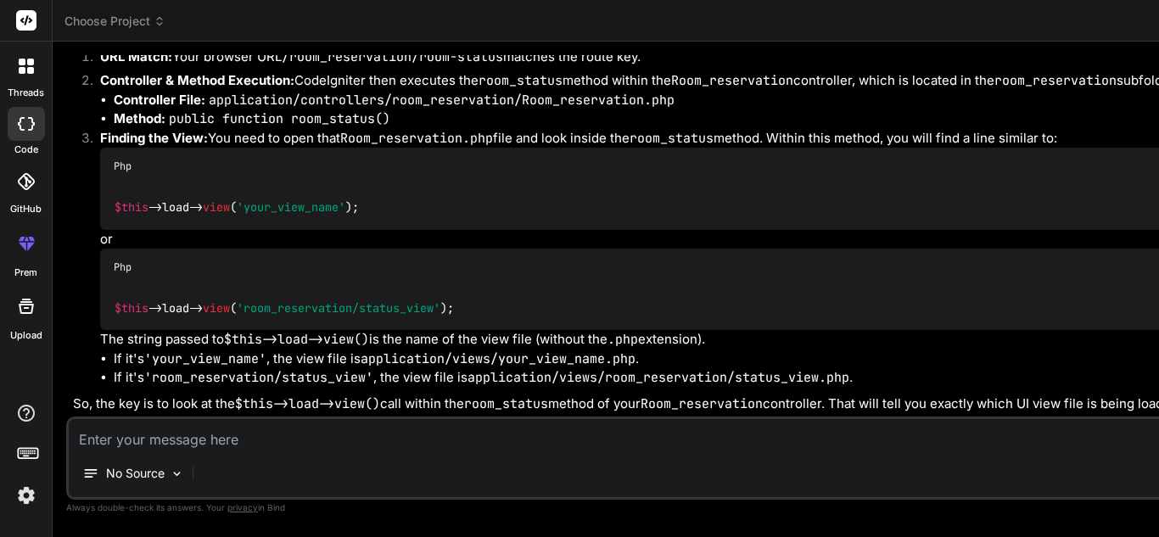
scroll to position [1667, 0]
